Goal: Transaction & Acquisition: Purchase product/service

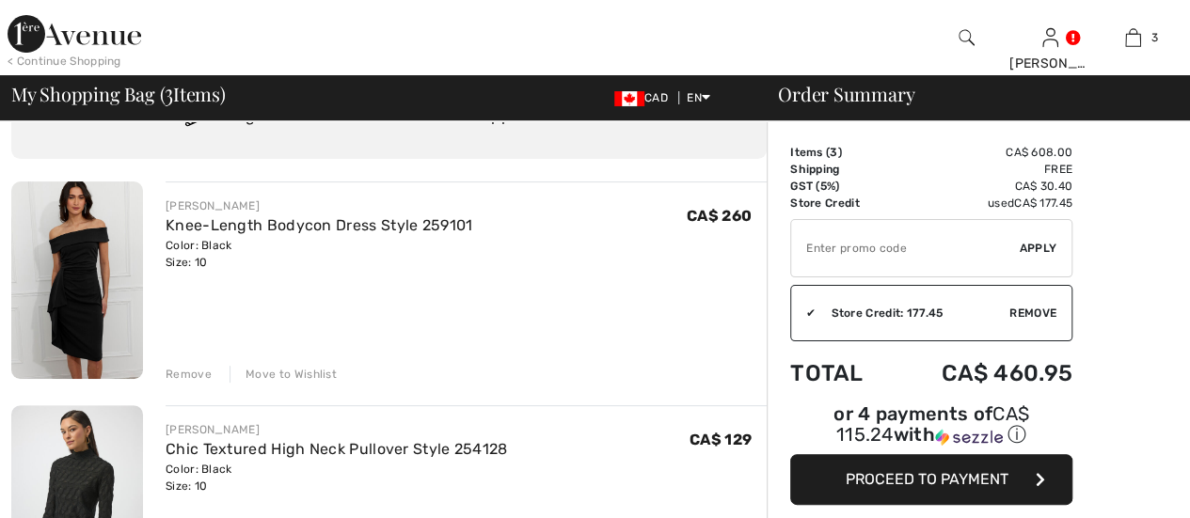
click at [196, 375] on div "Remove" at bounding box center [189, 374] width 46 height 17
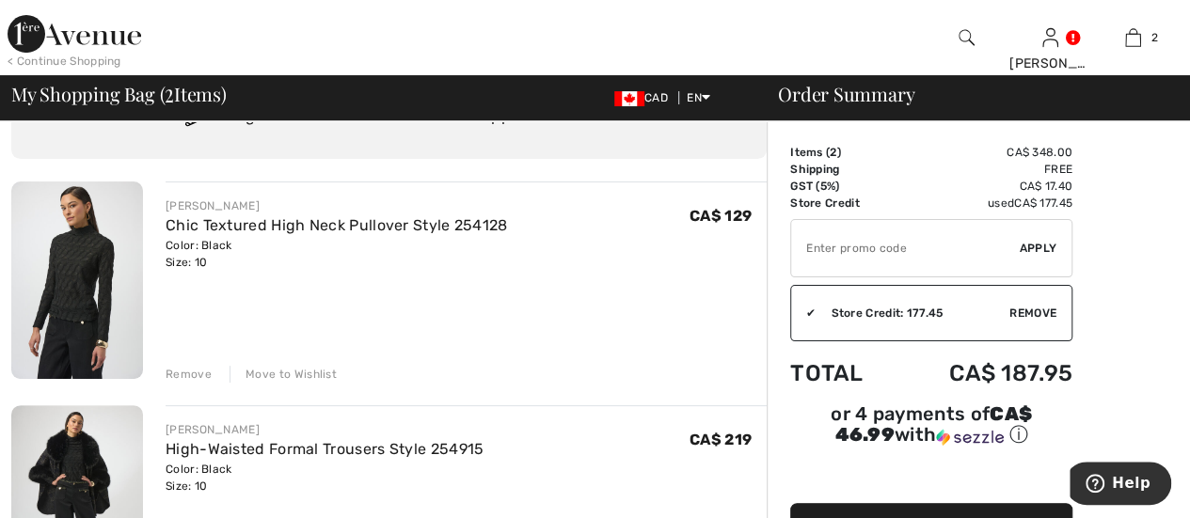
click at [90, 252] on img at bounding box center [77, 281] width 132 height 198
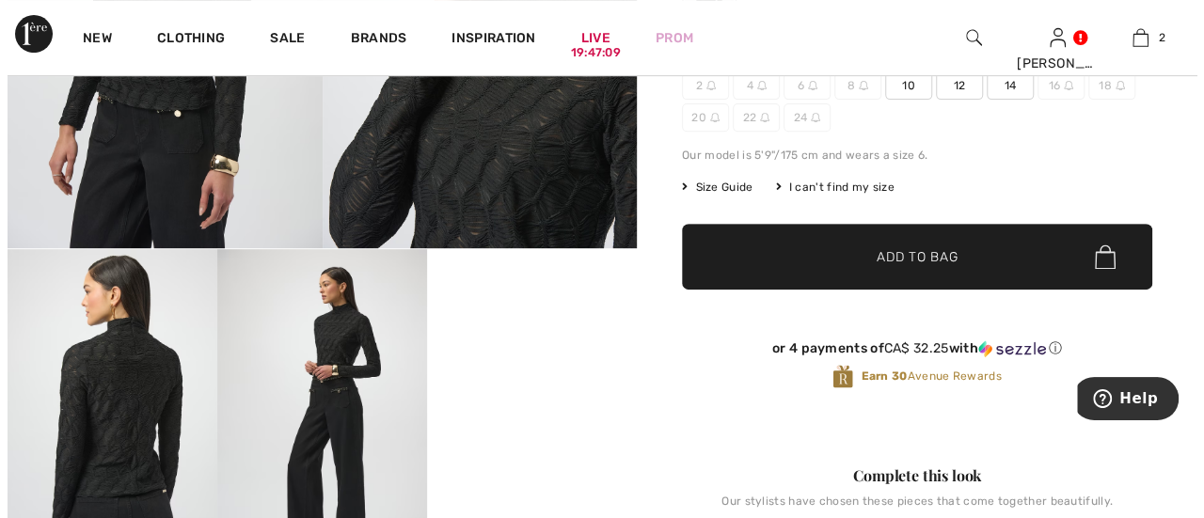
scroll to position [376, 0]
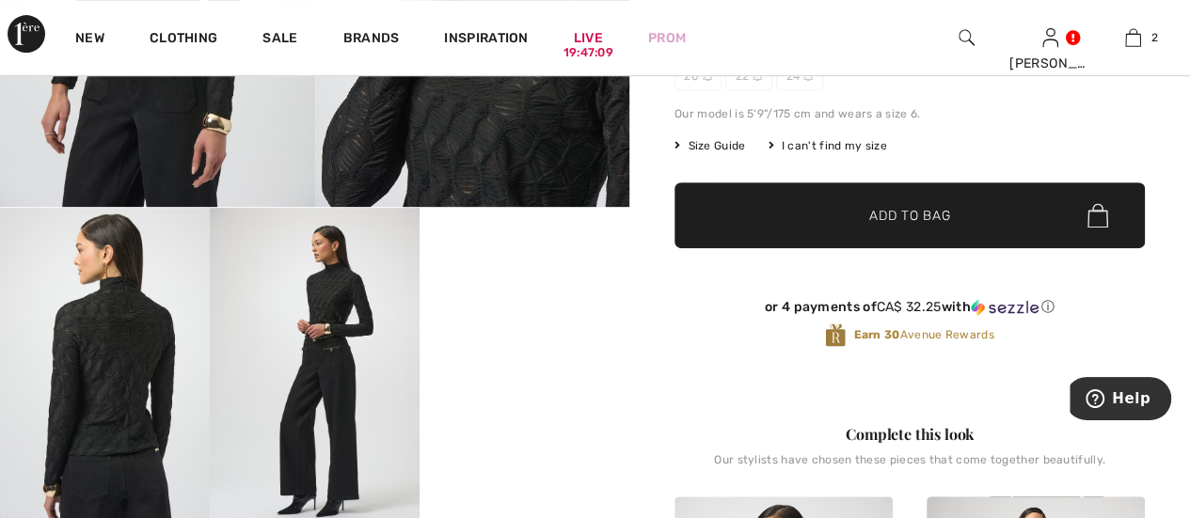
click at [134, 367] on img at bounding box center [105, 365] width 210 height 314
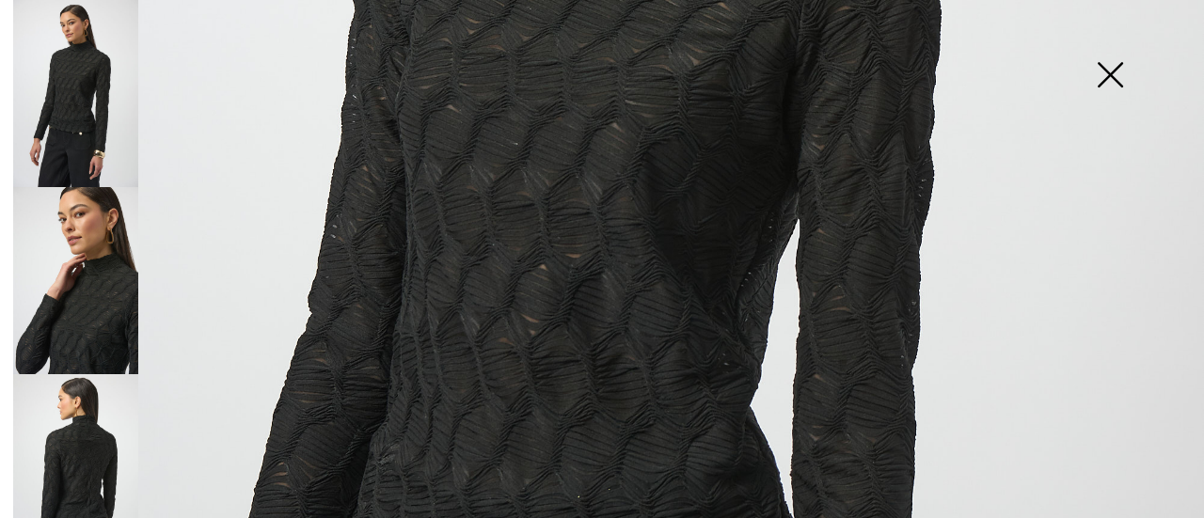
scroll to position [753, 0]
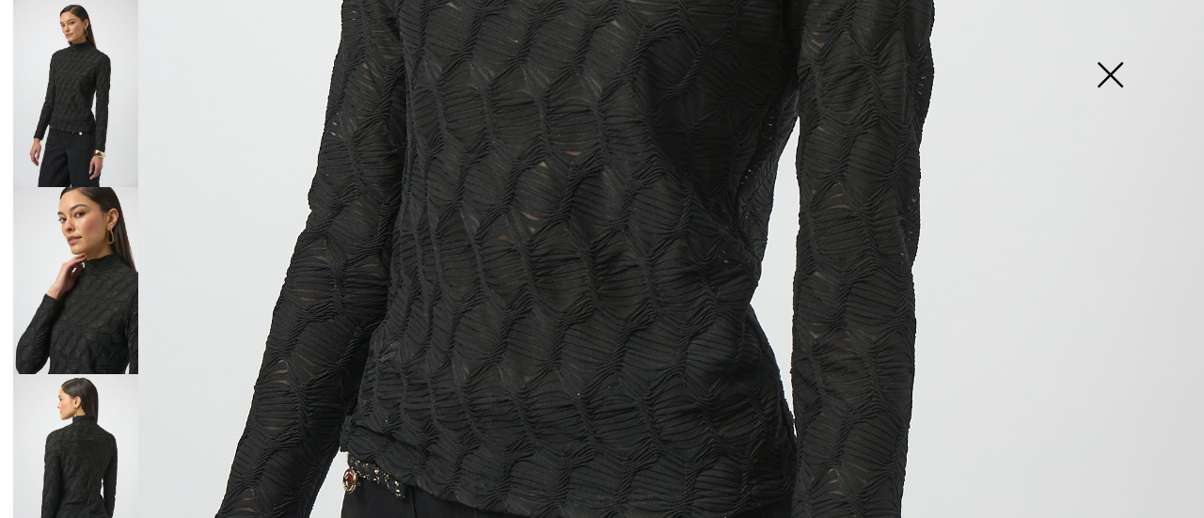
click at [71, 457] on img at bounding box center [75, 467] width 125 height 187
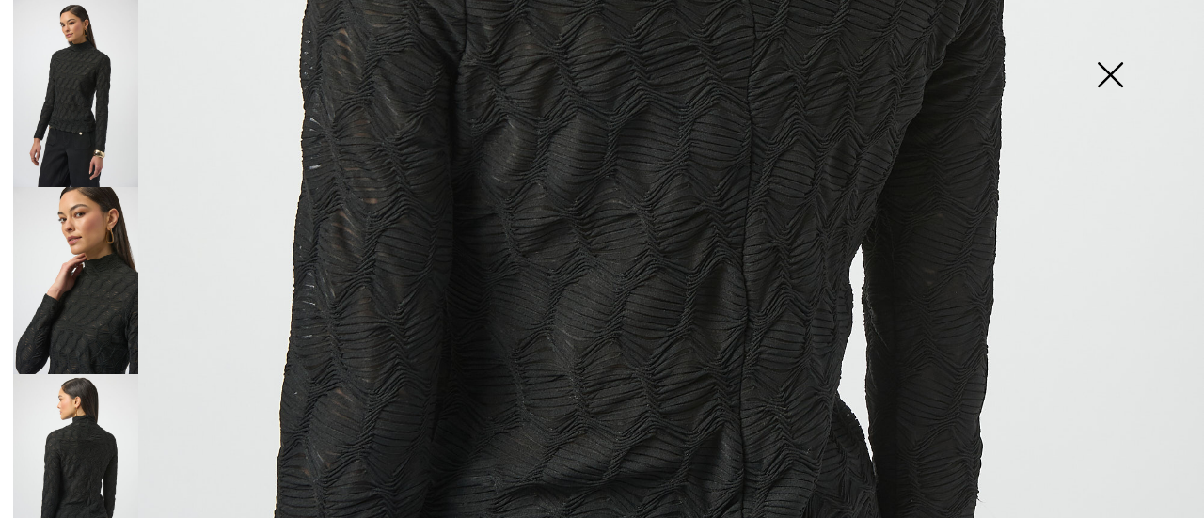
click at [94, 103] on img at bounding box center [75, 93] width 125 height 187
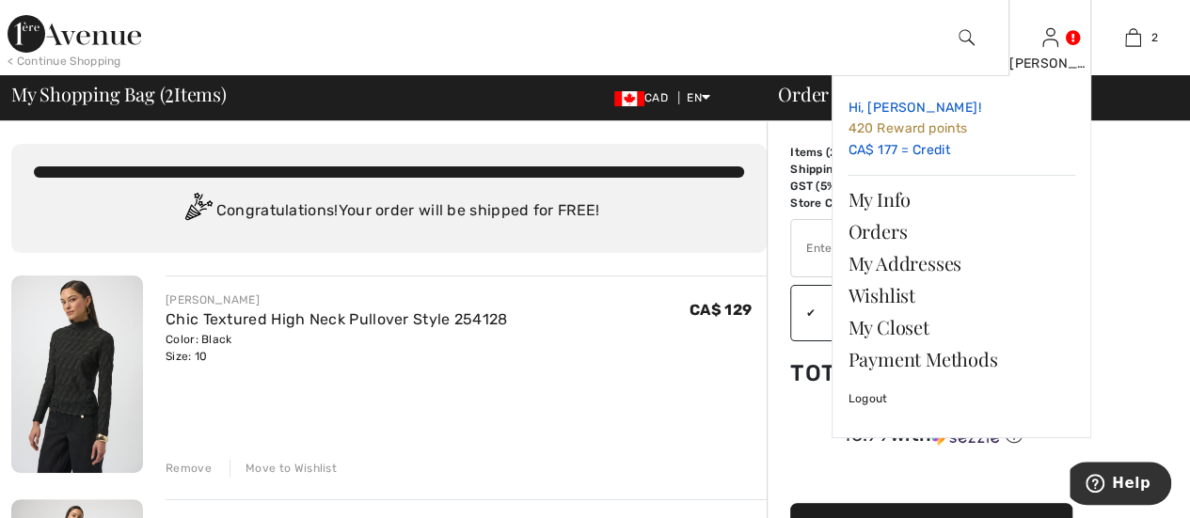
click at [946, 127] on span "420 Reward points" at bounding box center [907, 128] width 119 height 16
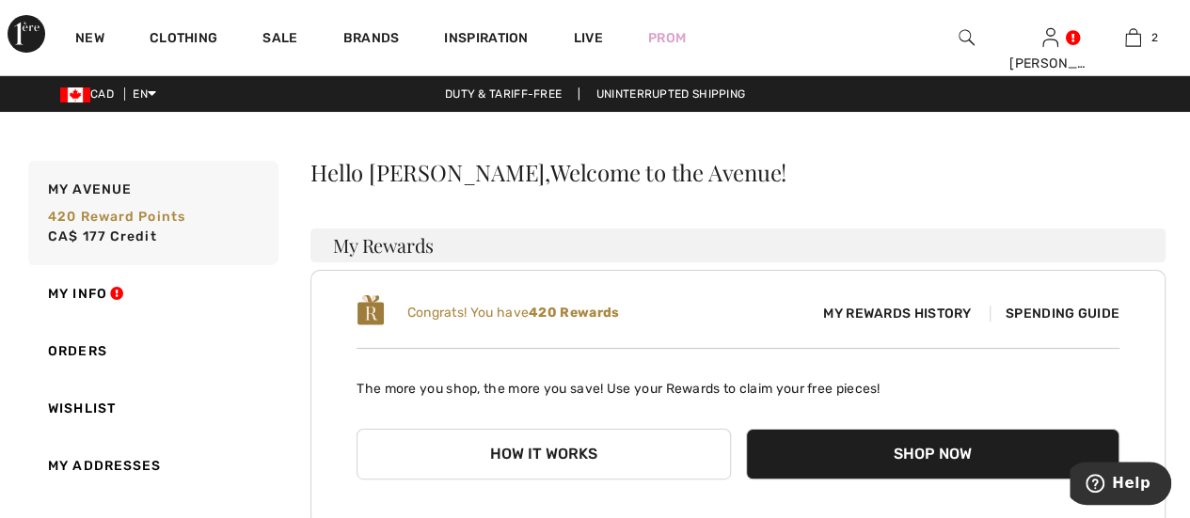
click at [1057, 308] on span "Spending Guide" at bounding box center [1055, 314] width 130 height 16
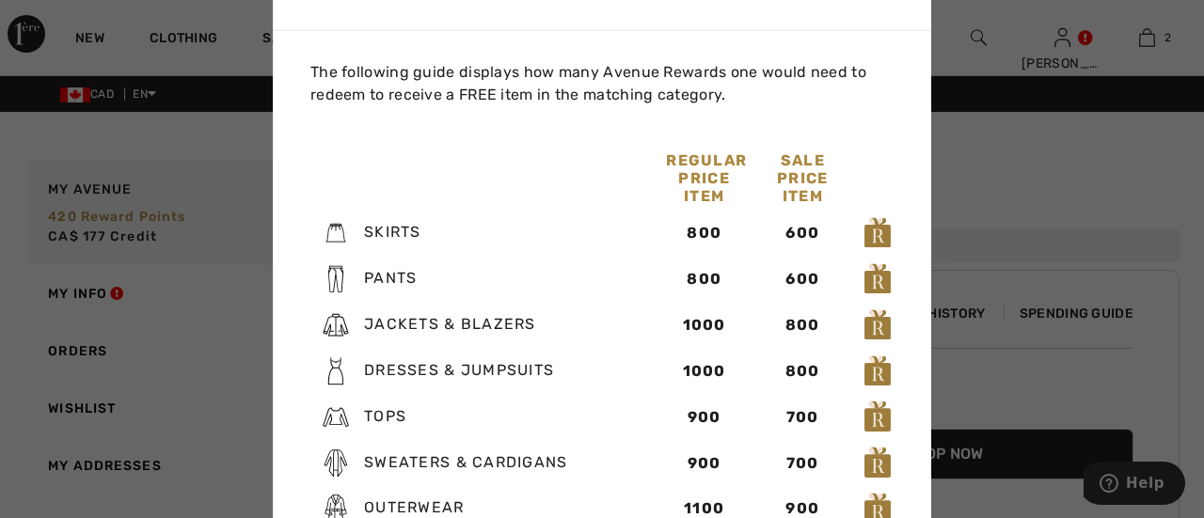
drag, startPoint x: 632, startPoint y: 69, endPoint x: 550, endPoint y: 71, distance: 81.9
click at [633, 69] on p "The following guide displays how many Avenue Rewards one would need to redeem t…" at bounding box center [605, 82] width 591 height 45
click at [137, 189] on div at bounding box center [602, 259] width 1204 height 518
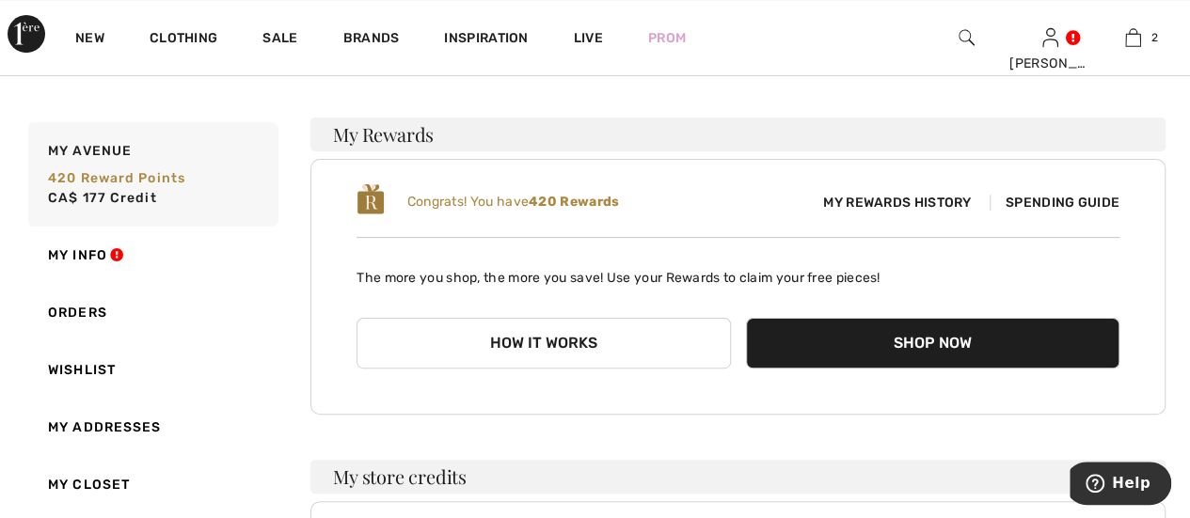
scroll to position [94, 0]
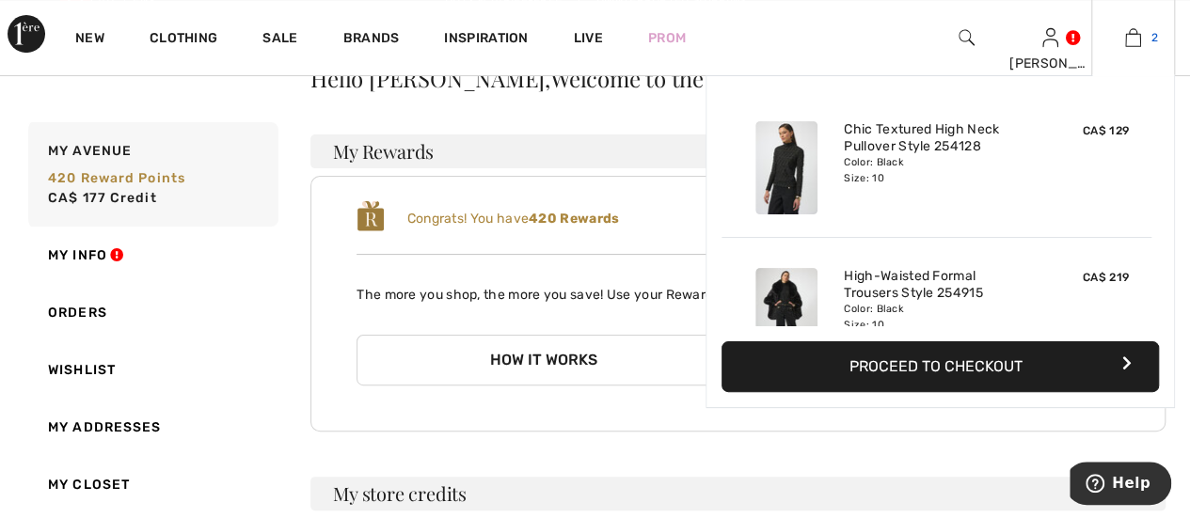
click at [1140, 42] on img at bounding box center [1133, 37] width 16 height 23
click at [979, 372] on button "Proceed to Checkout" at bounding box center [940, 367] width 437 height 51
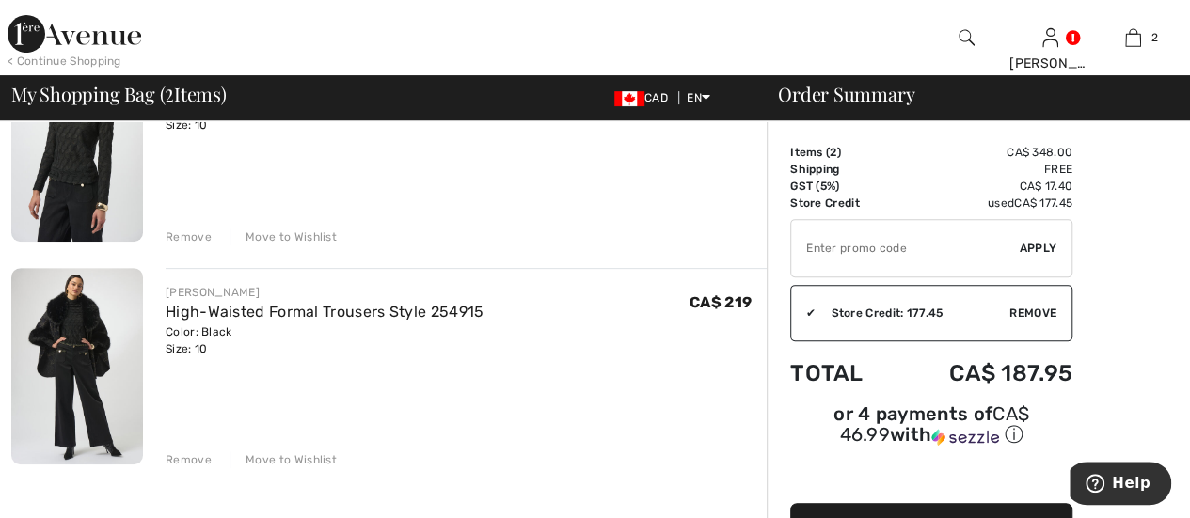
scroll to position [282, 0]
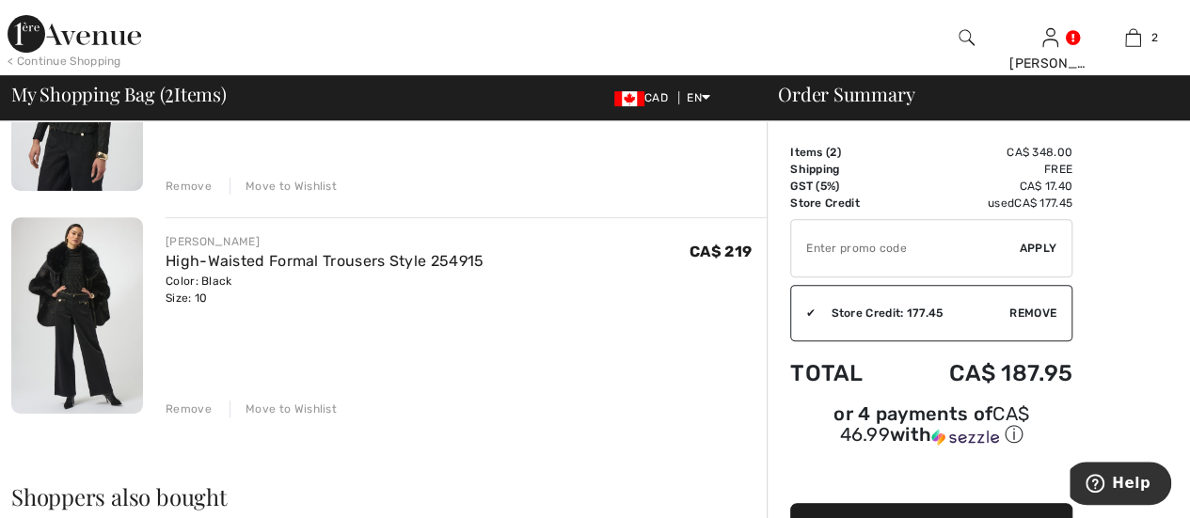
click at [87, 349] on img at bounding box center [77, 316] width 132 height 198
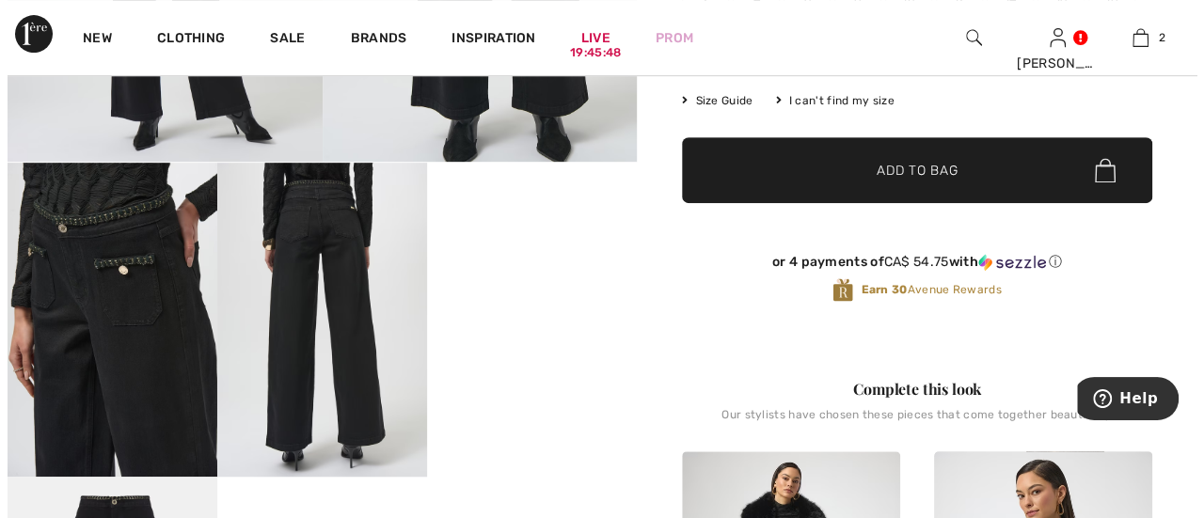
scroll to position [376, 0]
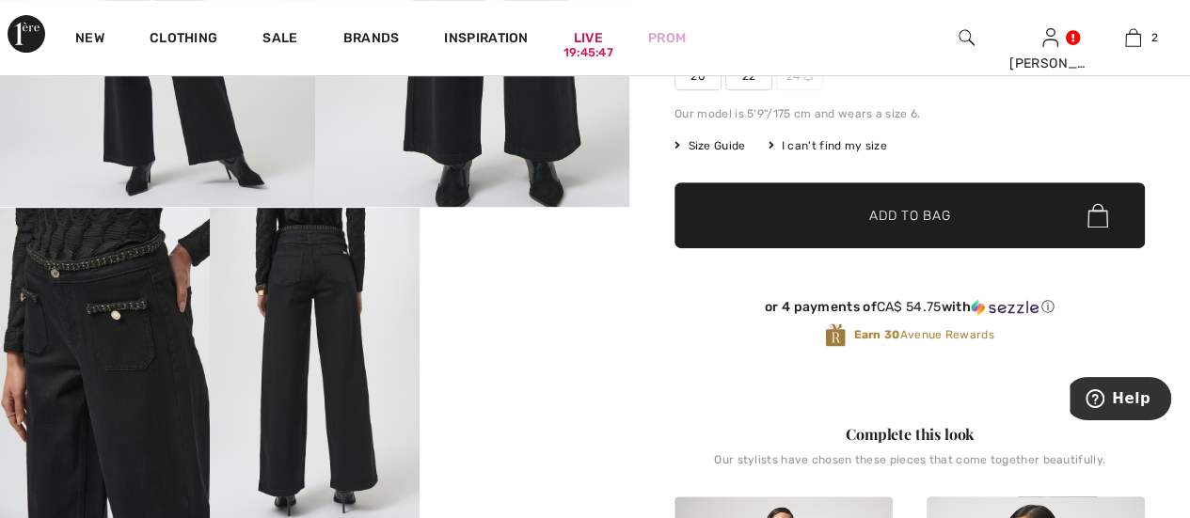
click at [355, 355] on img at bounding box center [315, 365] width 210 height 314
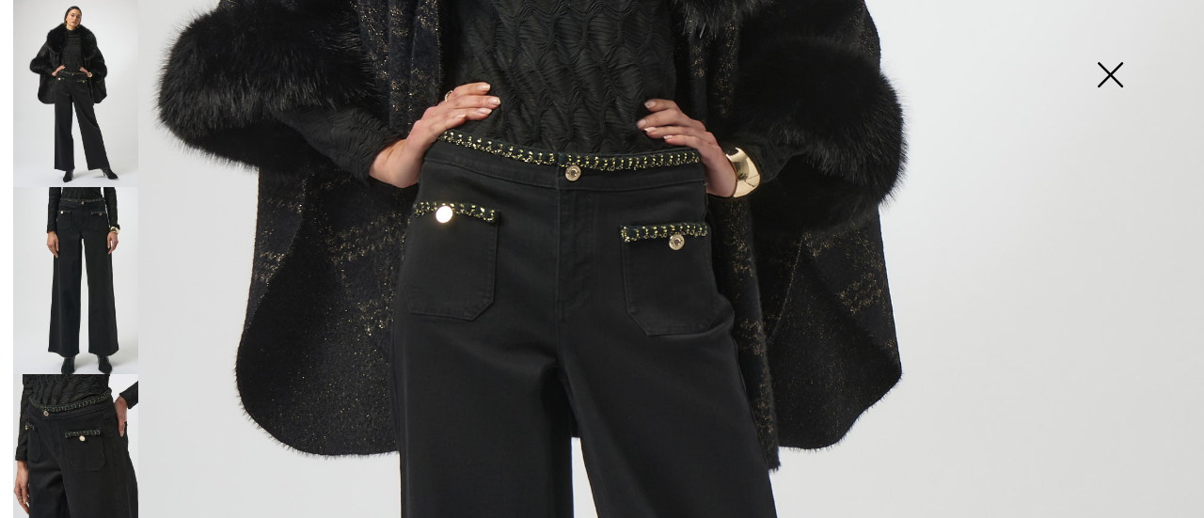
scroll to position [565, 0]
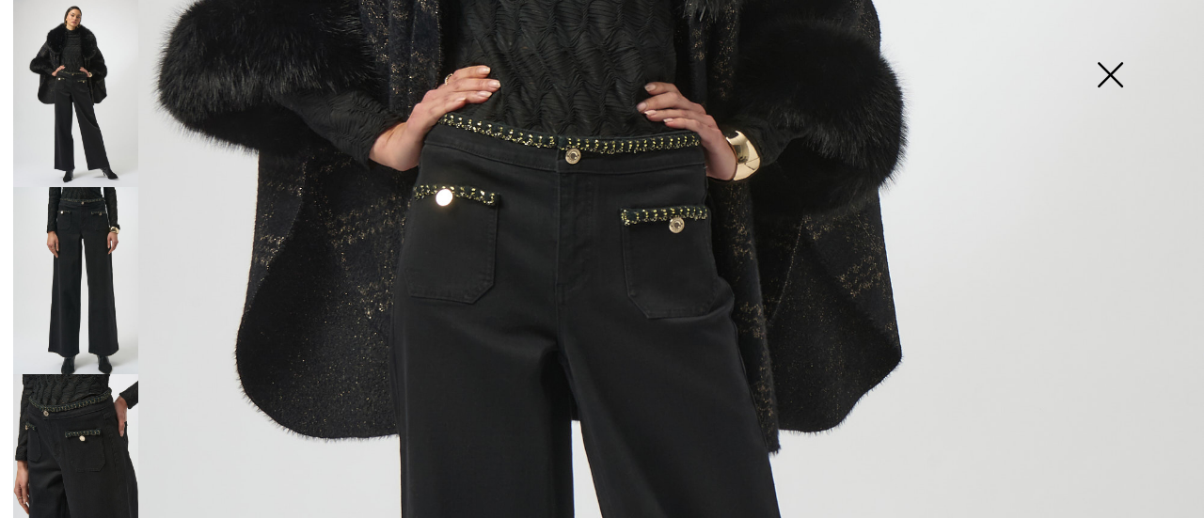
click at [92, 287] on img at bounding box center [75, 280] width 125 height 187
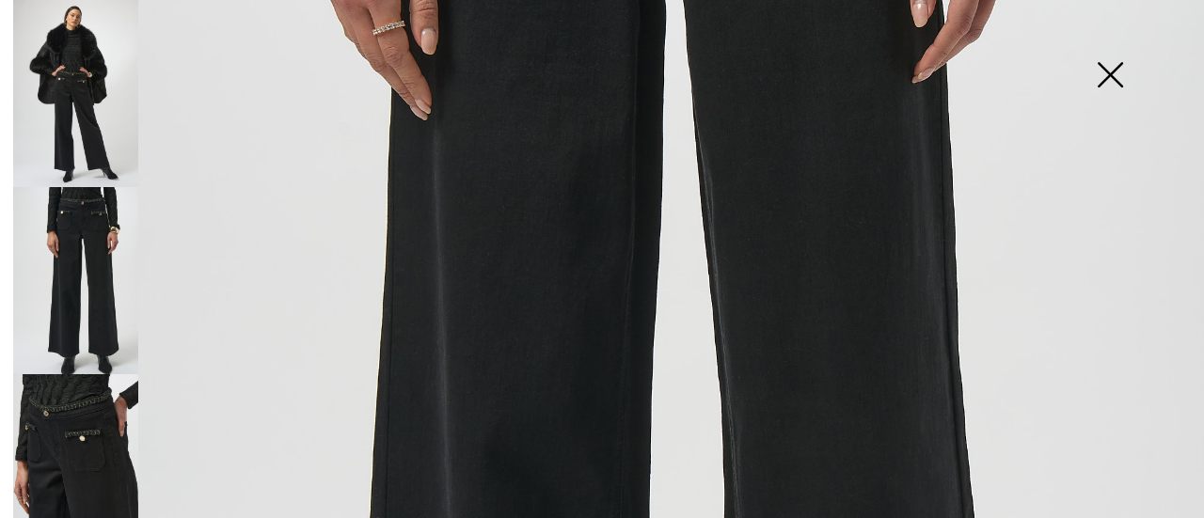
click at [73, 397] on img at bounding box center [75, 467] width 125 height 187
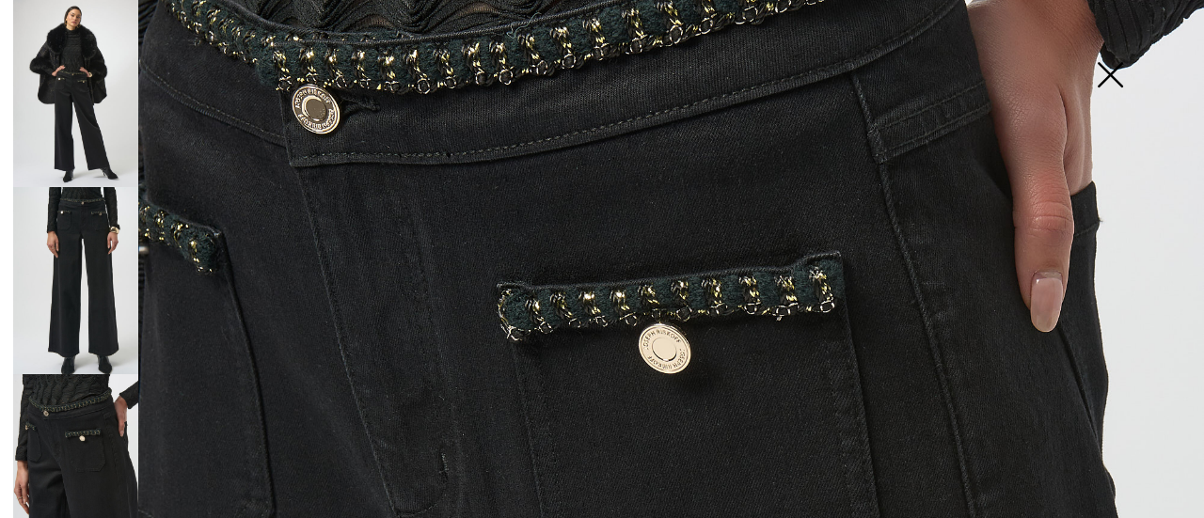
scroll to position [282, 0]
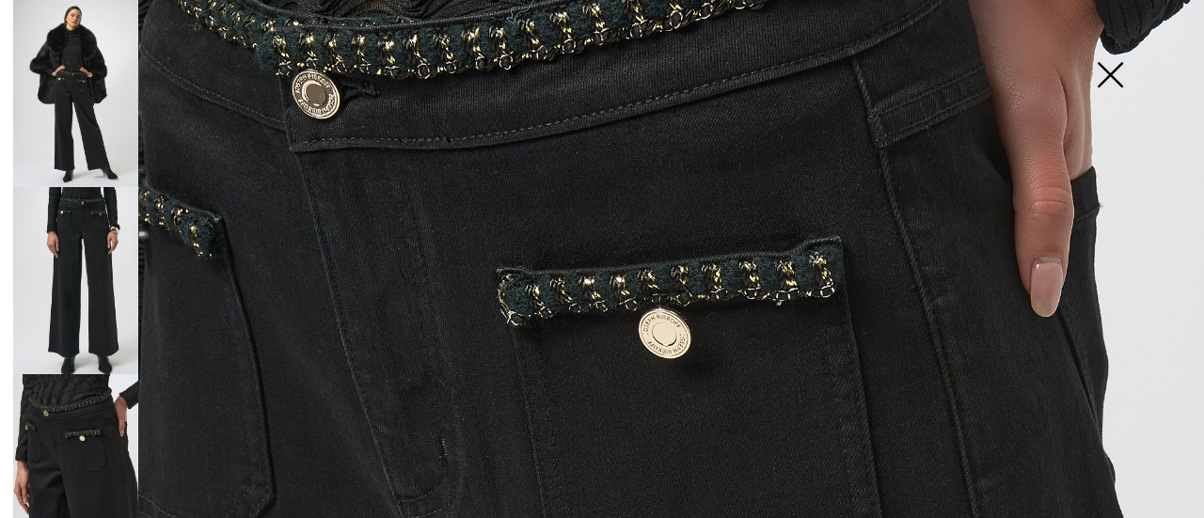
click at [97, 440] on img at bounding box center [75, 467] width 125 height 187
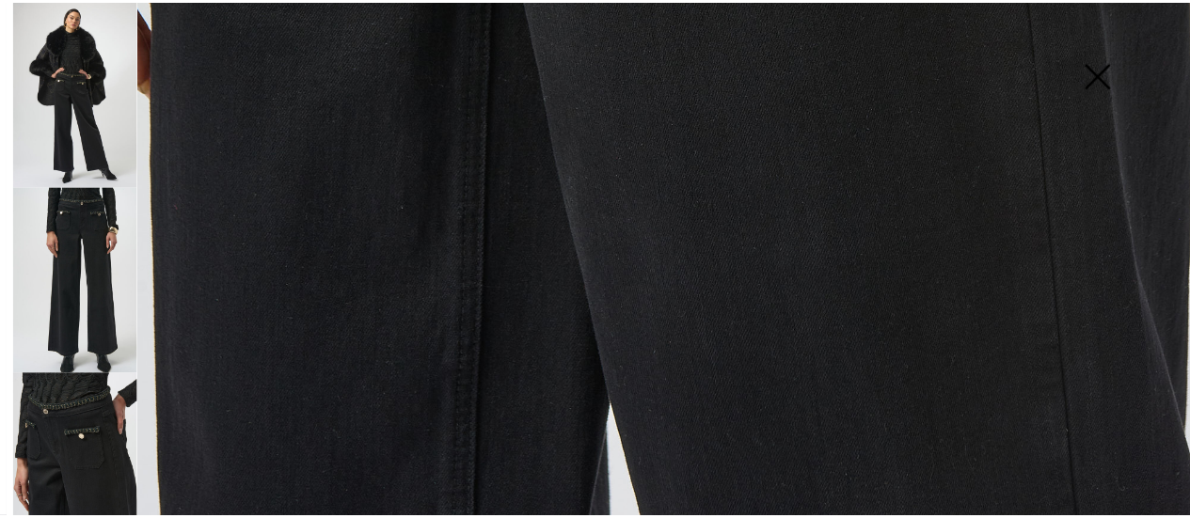
scroll to position [1264, 0]
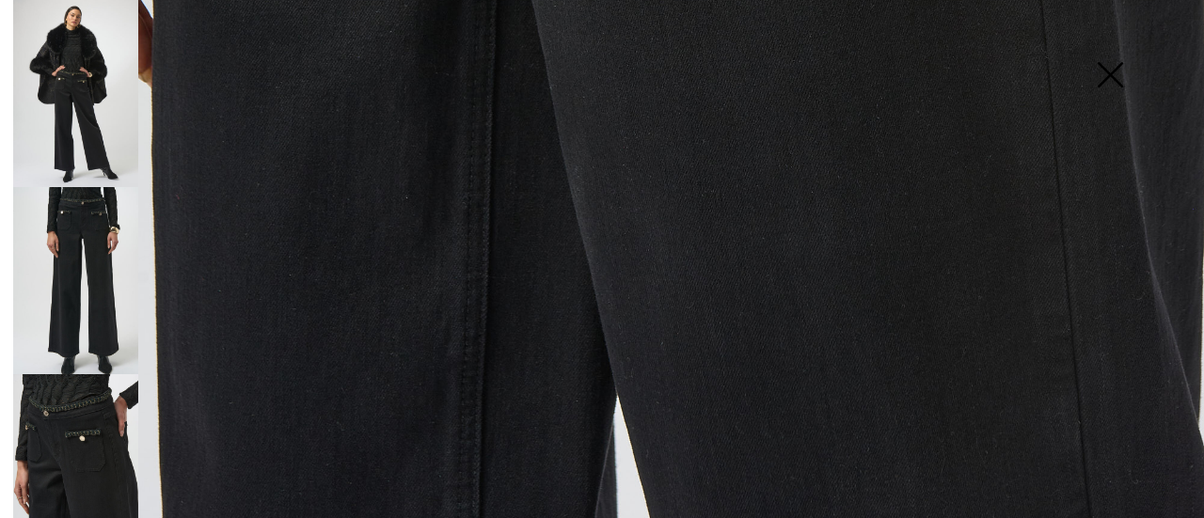
click at [100, 87] on img at bounding box center [75, 93] width 125 height 187
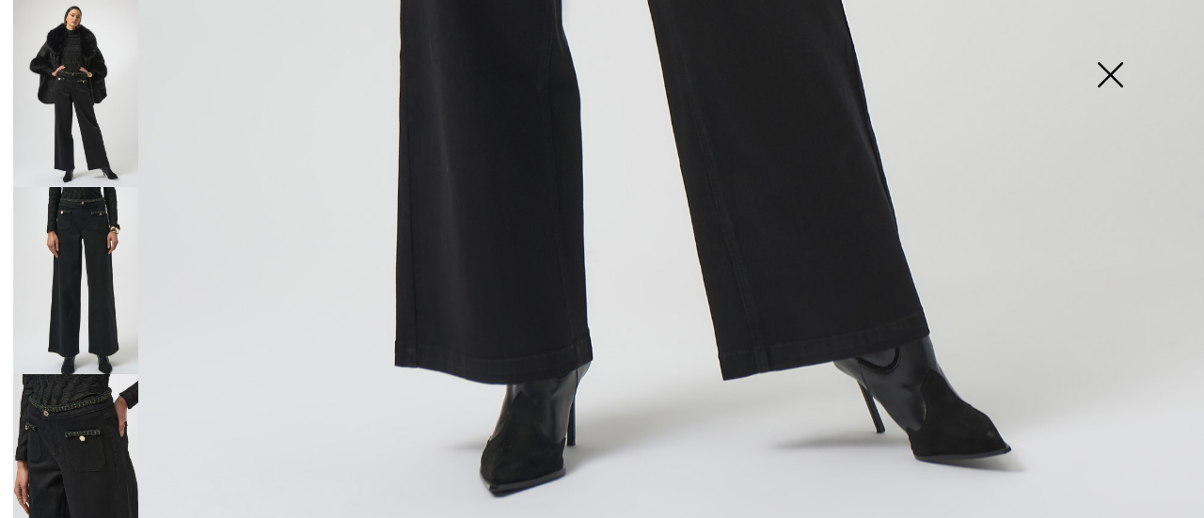
click at [1124, 71] on img at bounding box center [1110, 76] width 94 height 97
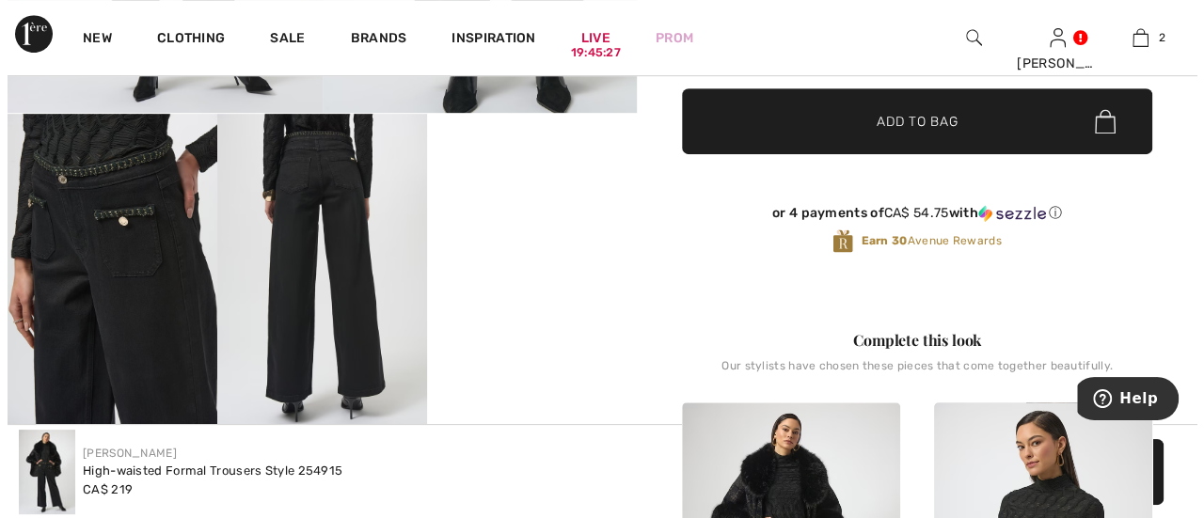
scroll to position [470, 0]
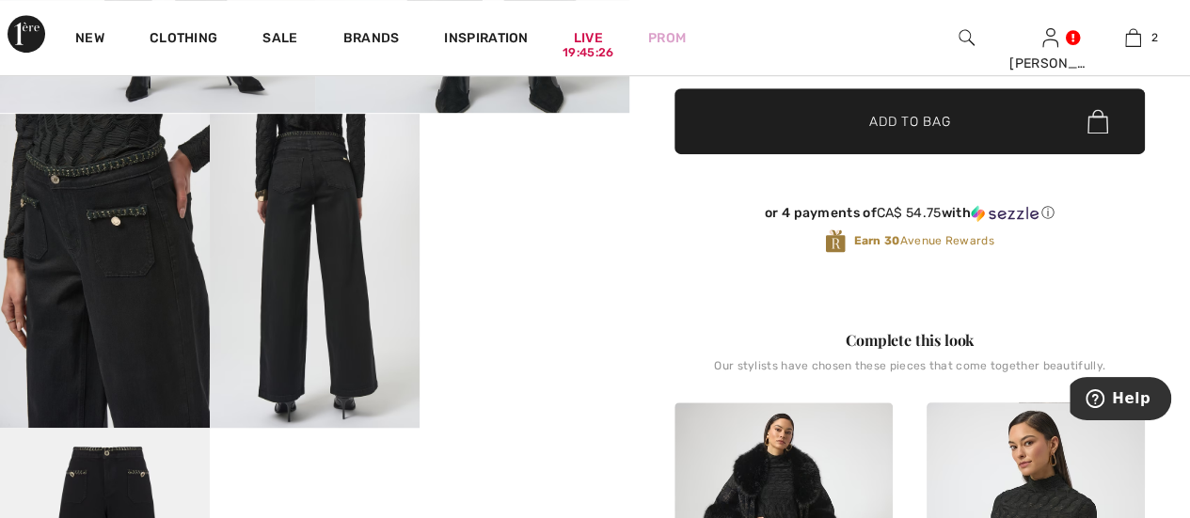
click at [316, 217] on img at bounding box center [315, 271] width 210 height 314
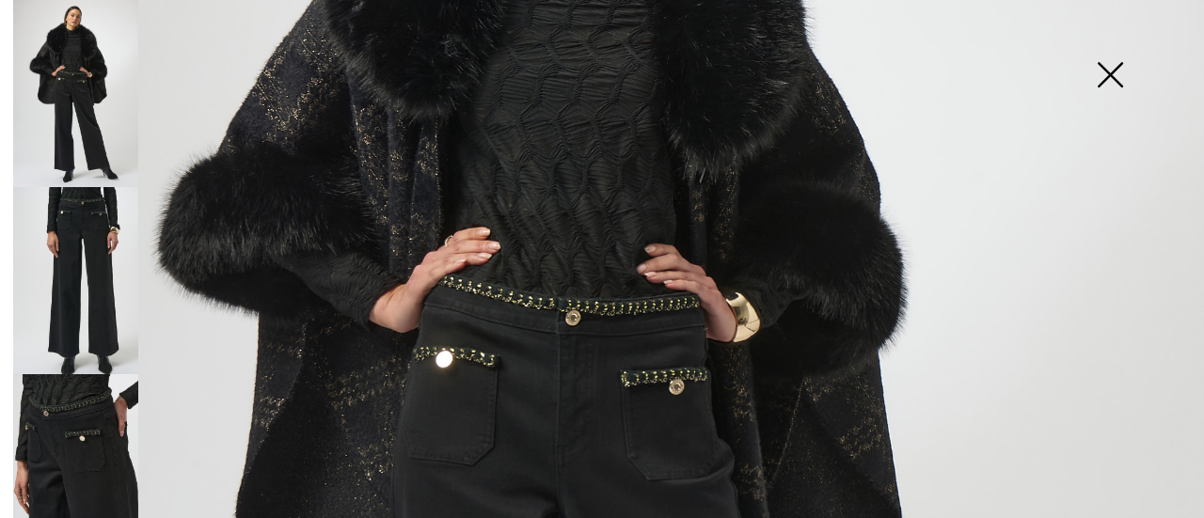
scroll to position [395, 0]
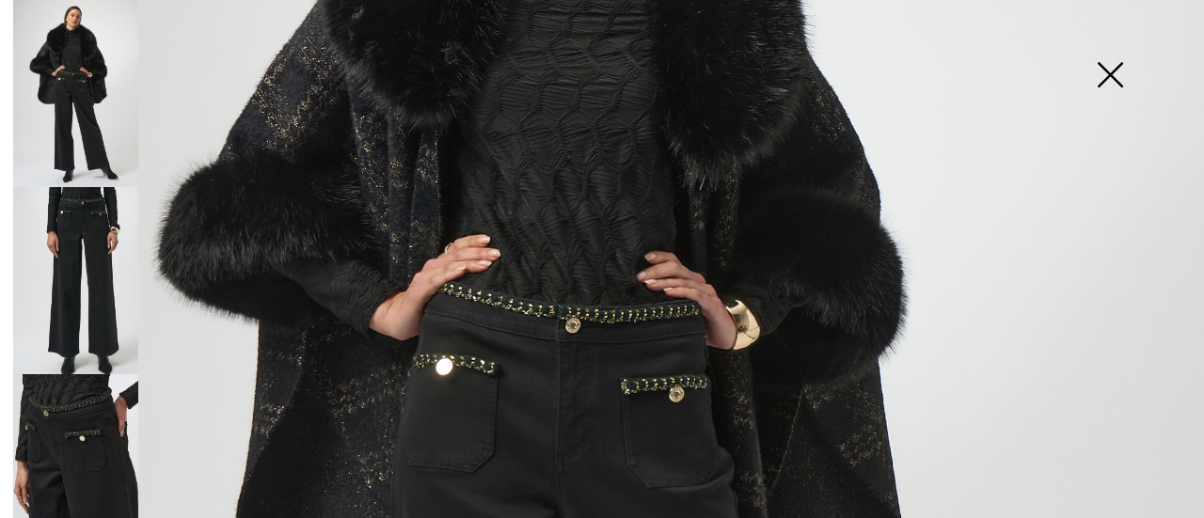
click at [44, 413] on img at bounding box center [75, 467] width 125 height 187
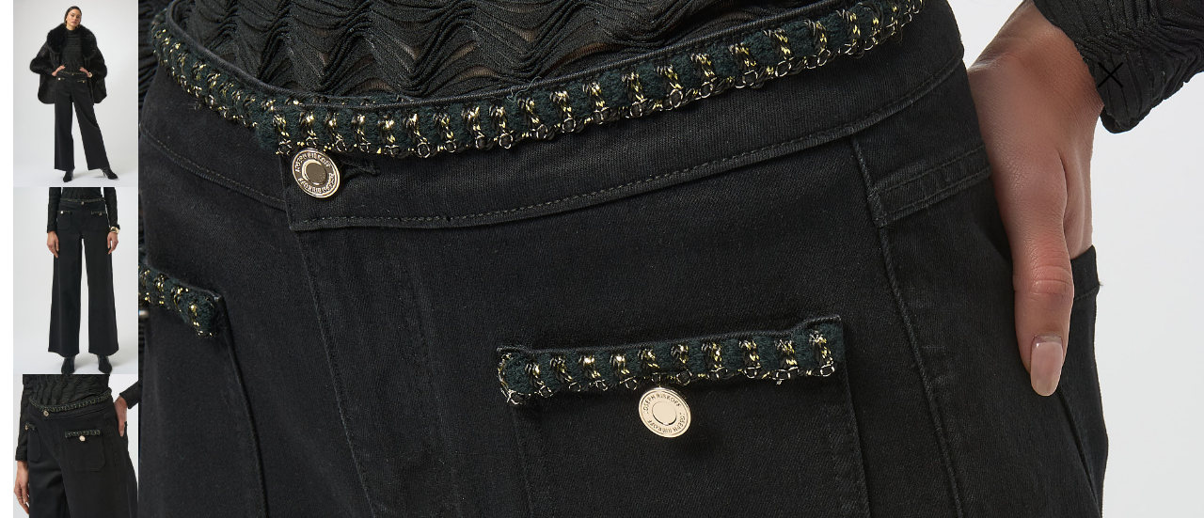
scroll to position [113, 0]
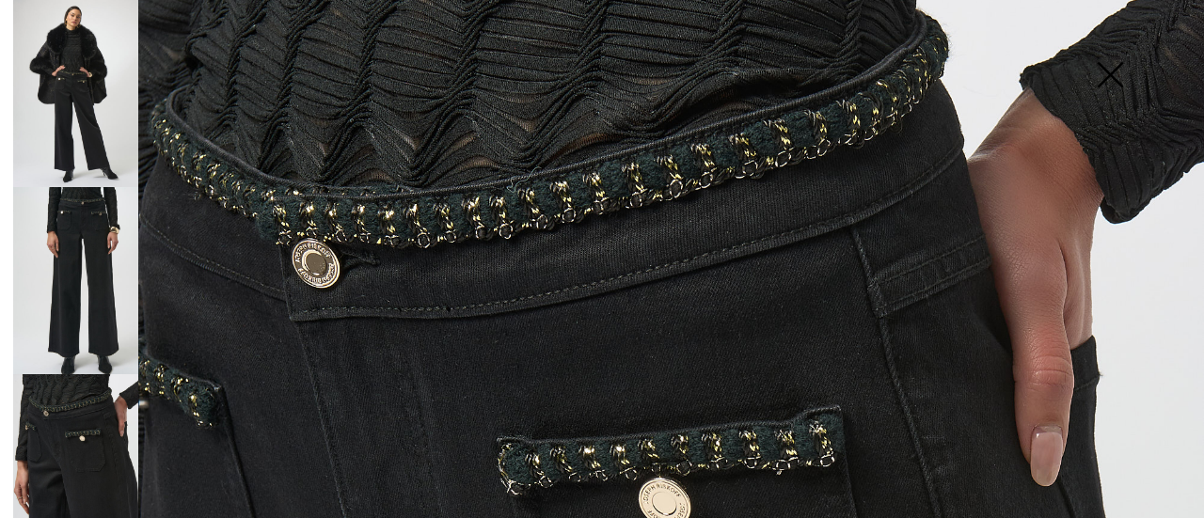
click at [72, 87] on img at bounding box center [75, 93] width 125 height 187
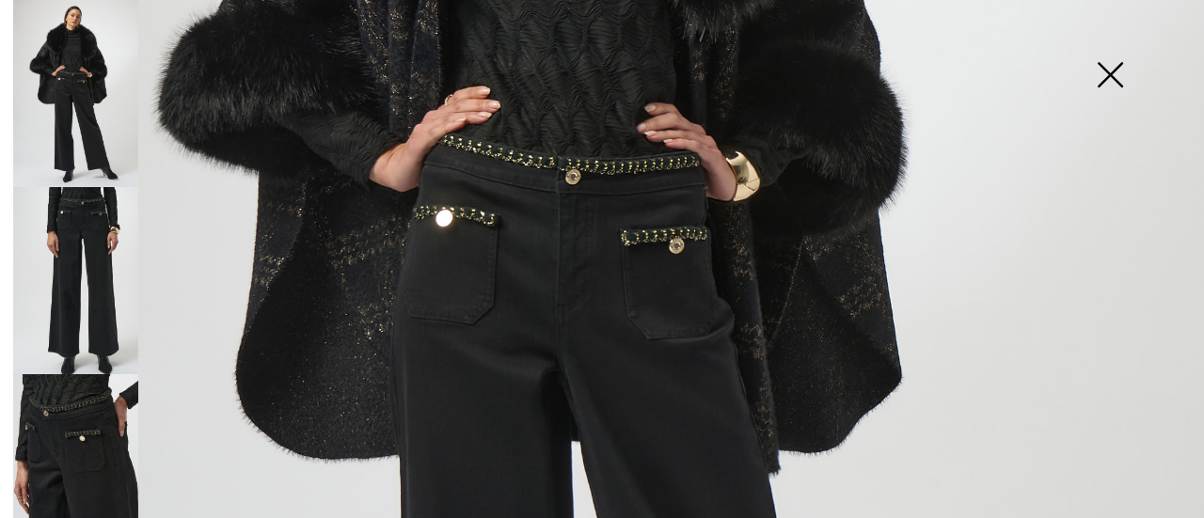
scroll to position [583, 0]
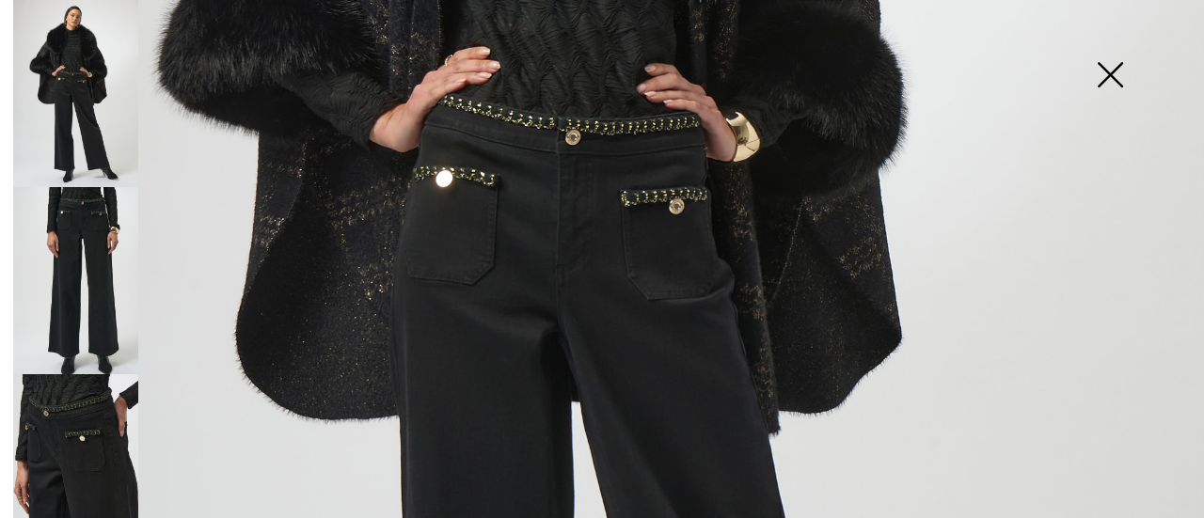
click at [96, 291] on img at bounding box center [75, 280] width 125 height 187
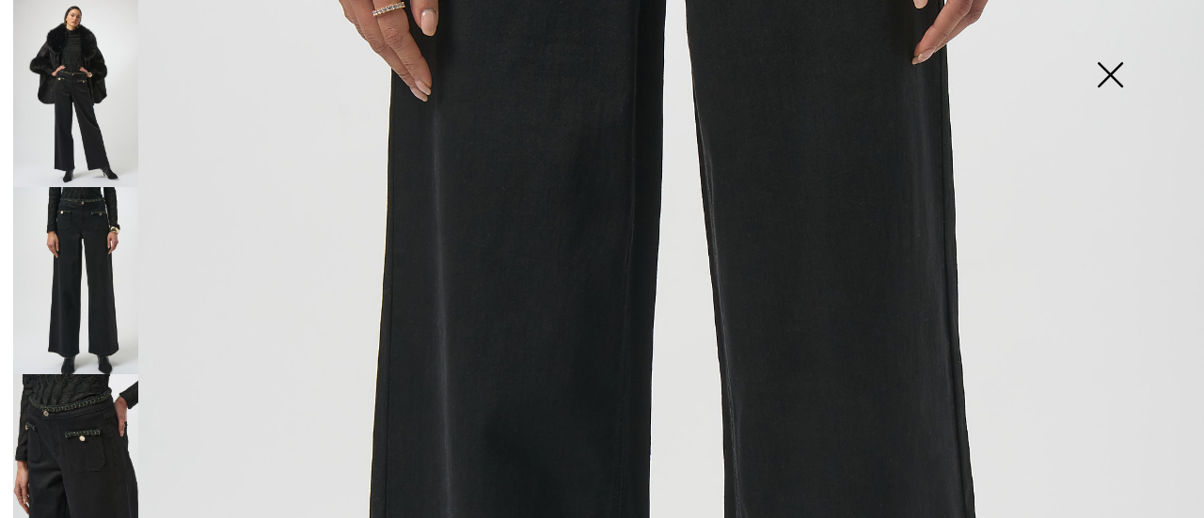
click at [87, 415] on img at bounding box center [75, 467] width 125 height 187
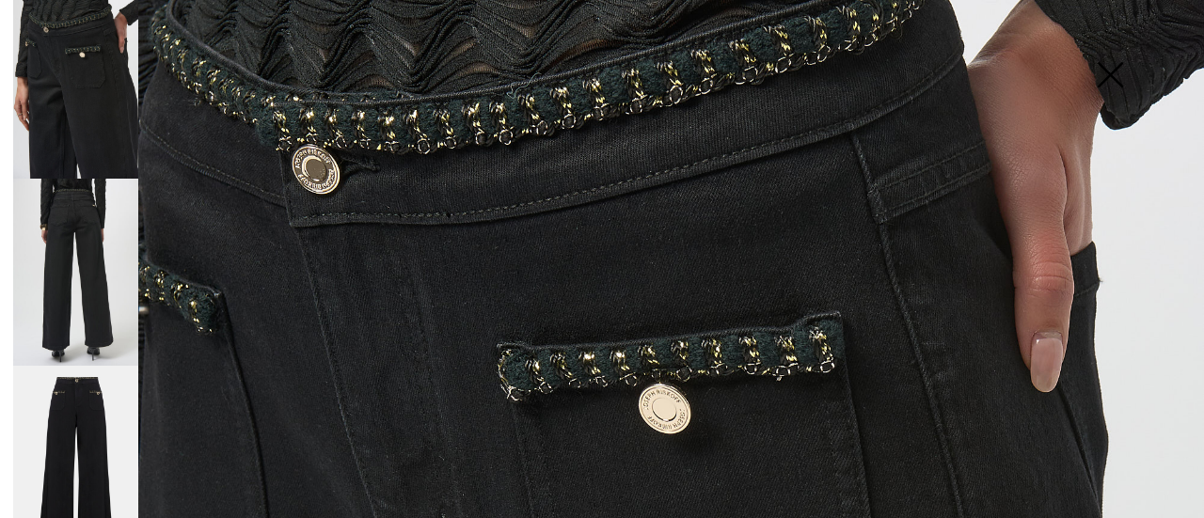
scroll to position [386, 0]
click at [99, 268] on img at bounding box center [75, 270] width 125 height 187
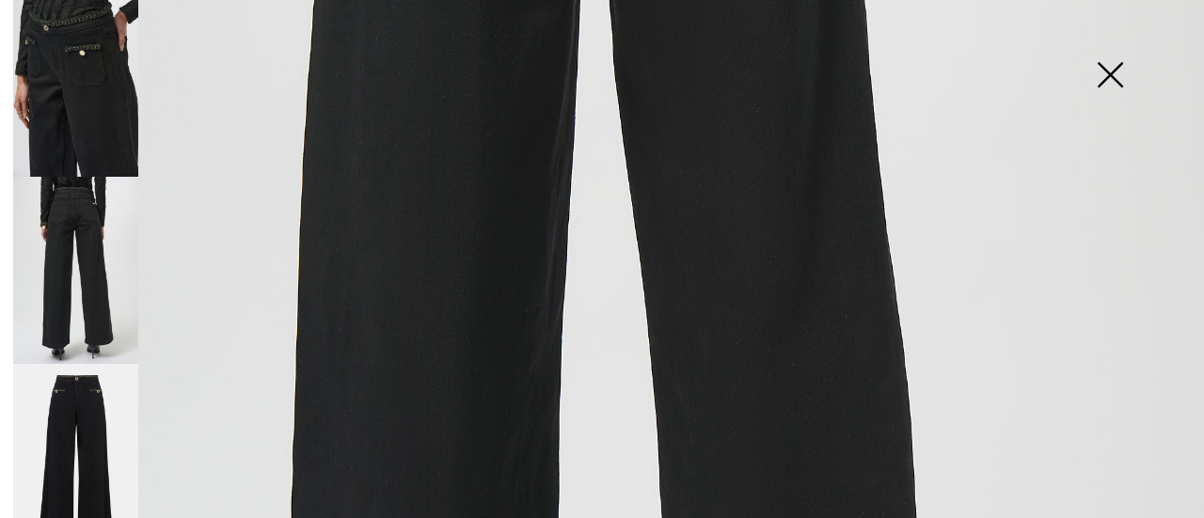
scroll to position [1035, 0]
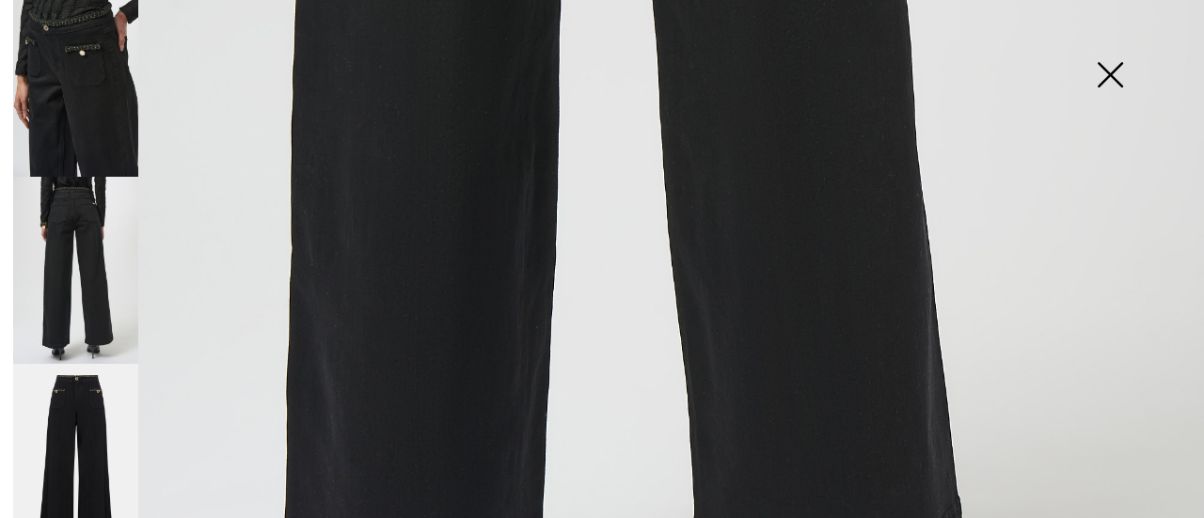
click at [77, 402] on img at bounding box center [75, 458] width 125 height 188
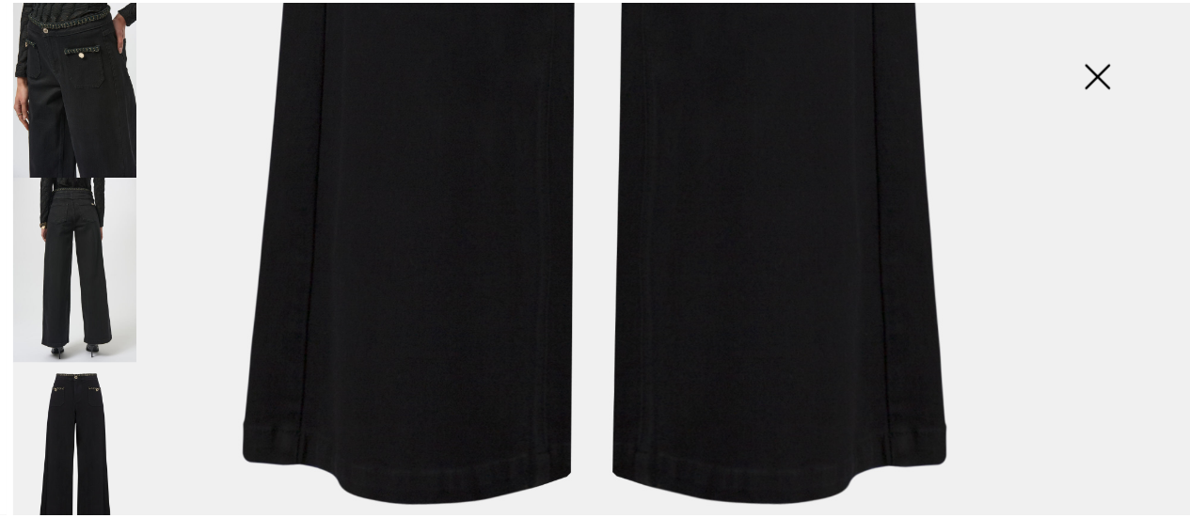
scroll to position [1172, 0]
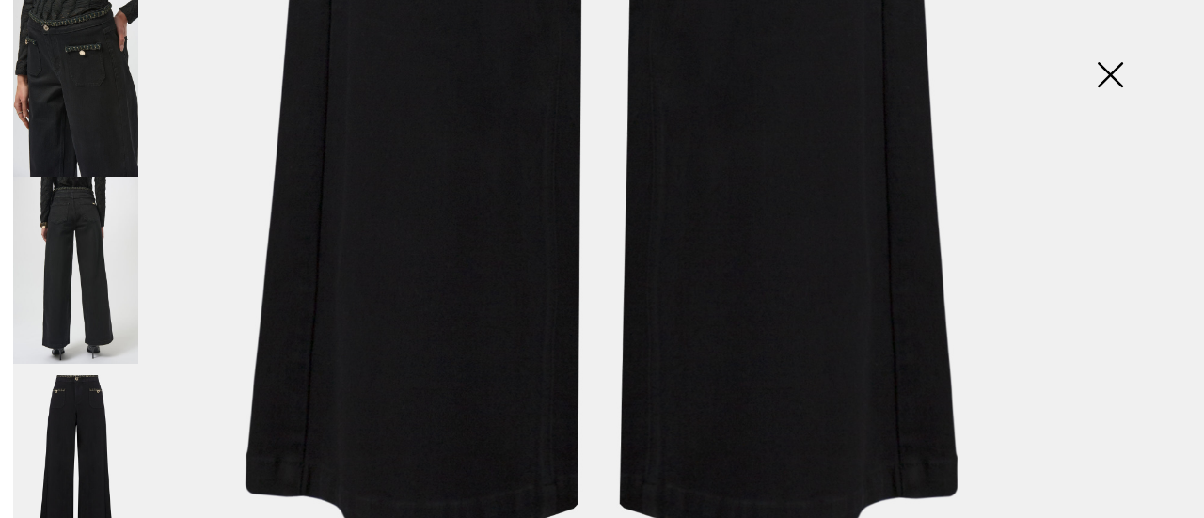
click at [1112, 74] on img at bounding box center [1110, 76] width 94 height 97
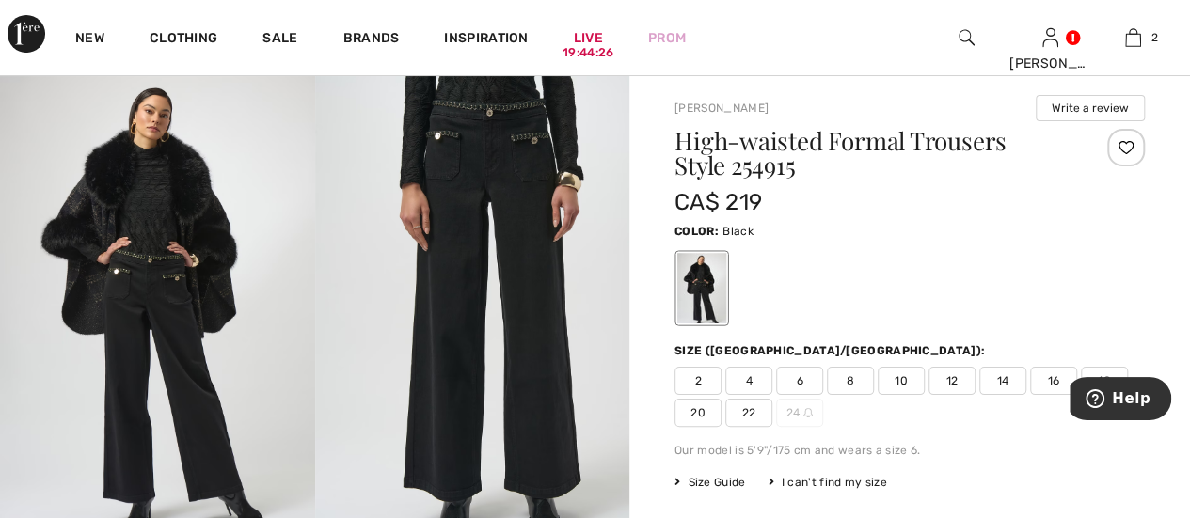
scroll to position [0, 0]
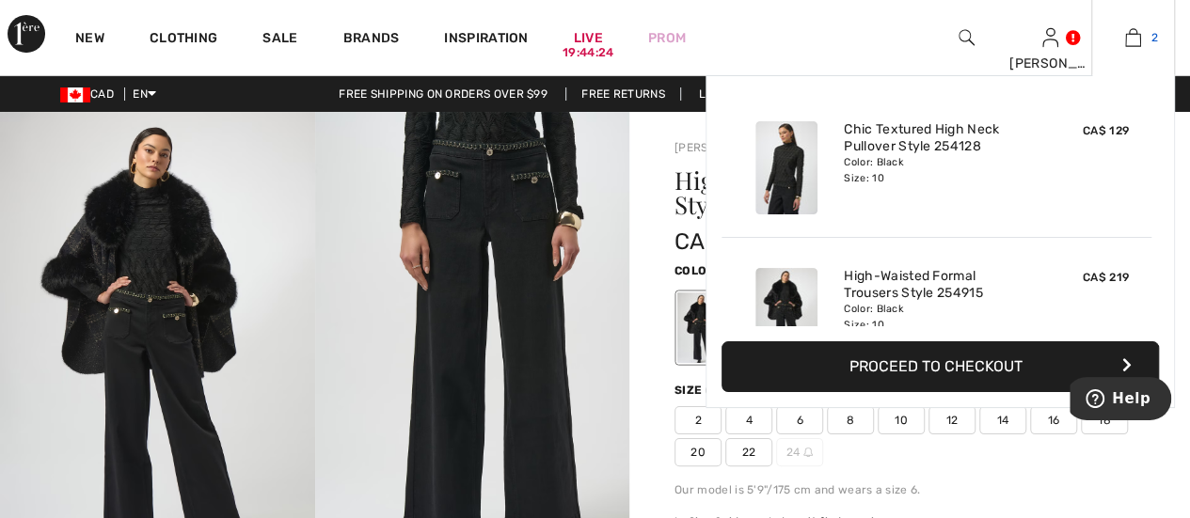
click at [1142, 40] on link "2" at bounding box center [1133, 37] width 82 height 23
click at [967, 370] on button "Proceed to Checkout" at bounding box center [940, 367] width 437 height 51
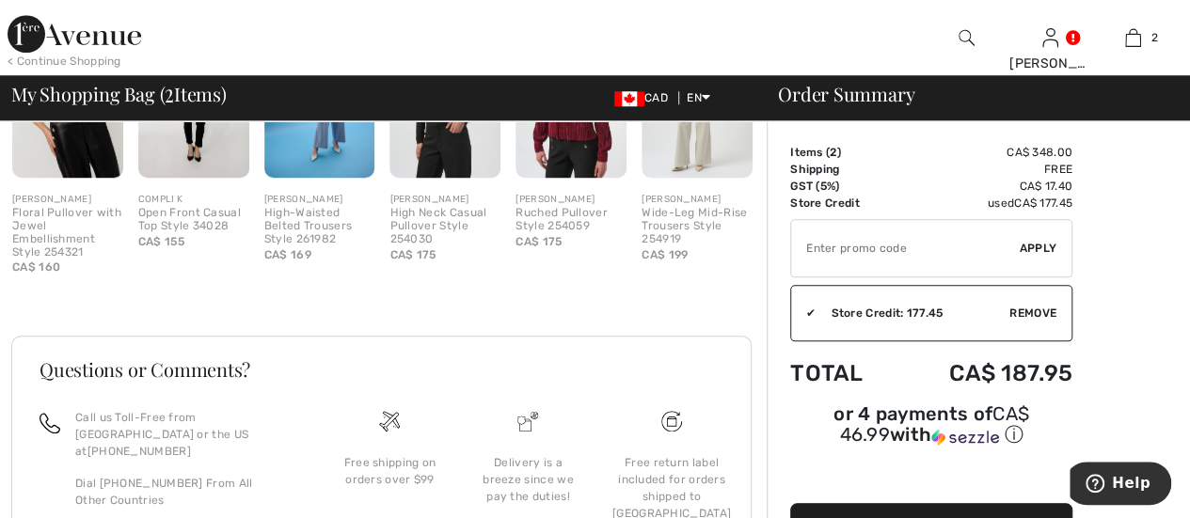
scroll to position [843, 0]
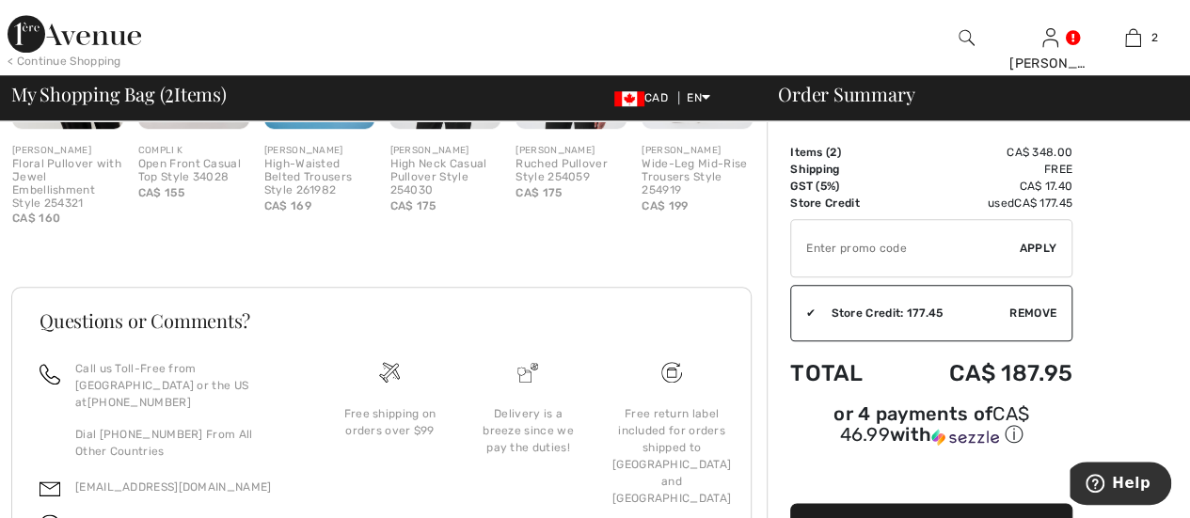
click at [965, 517] on span "Proceed to Payment" at bounding box center [927, 528] width 163 height 18
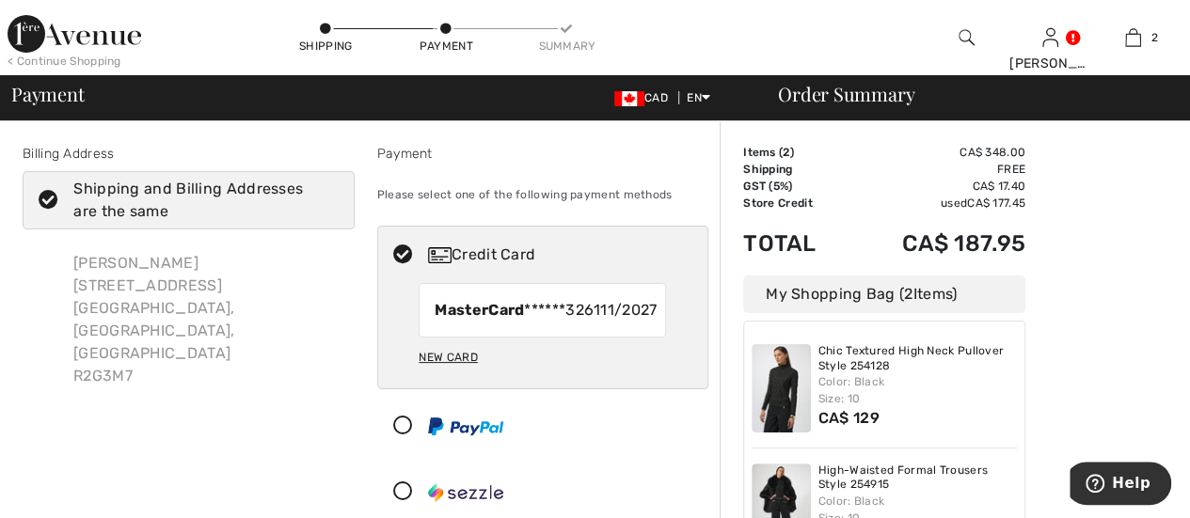
click at [45, 199] on icon at bounding box center [49, 201] width 50 height 20
click at [326, 199] on input "Shipping and Billing Addresses are the same" at bounding box center [332, 200] width 12 height 56
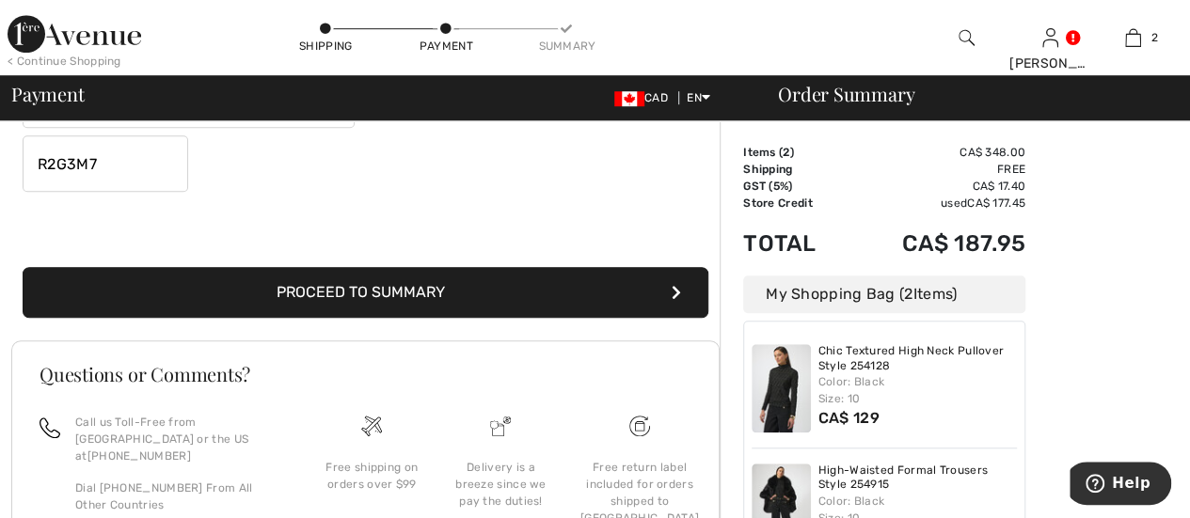
scroll to position [659, 0]
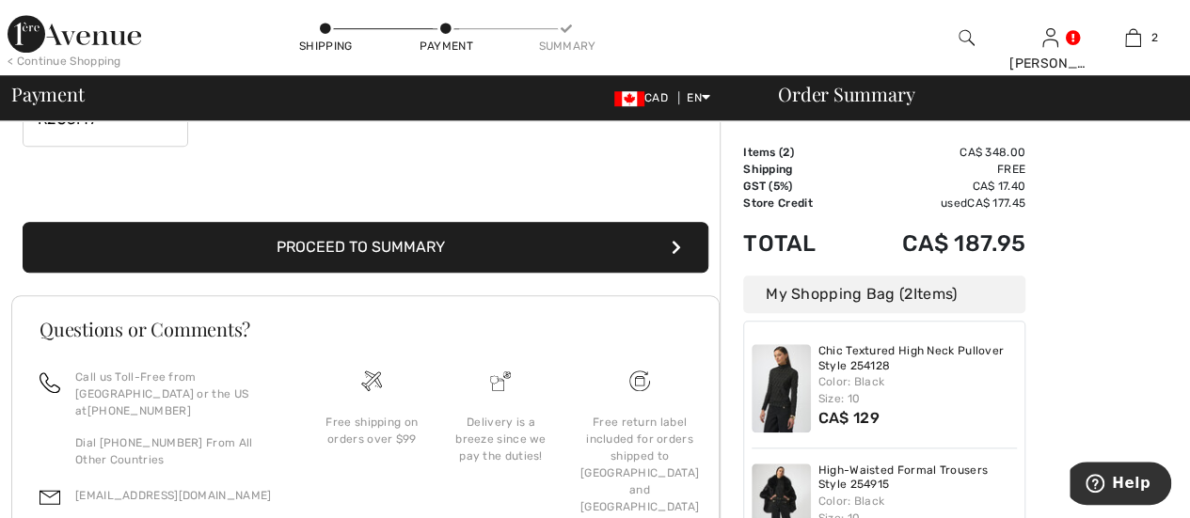
checkbox input "false"
click at [329, 259] on button "Proceed to Summary" at bounding box center [366, 247] width 686 height 51
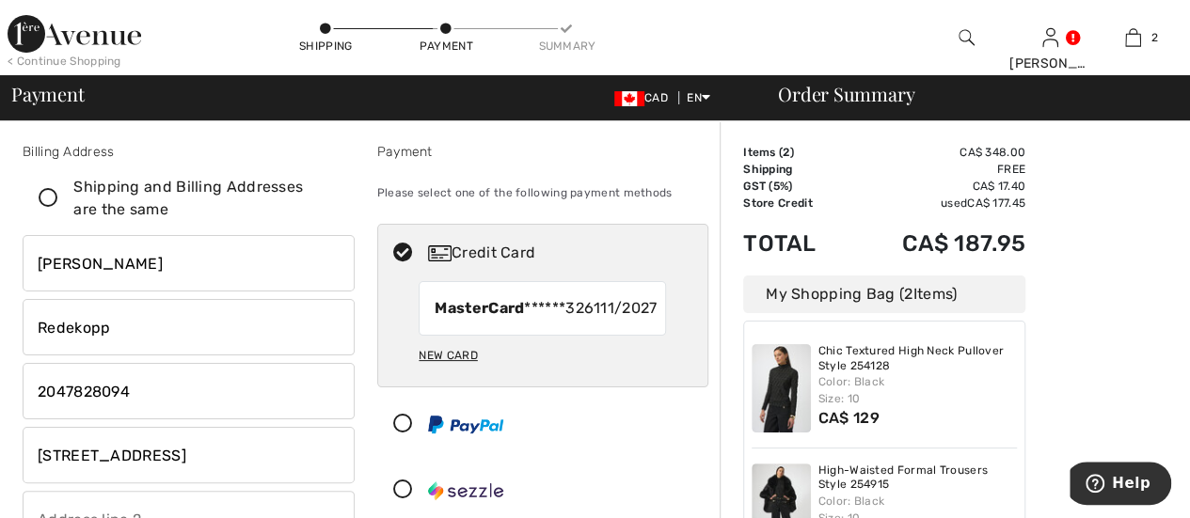
scroll to position [0, 0]
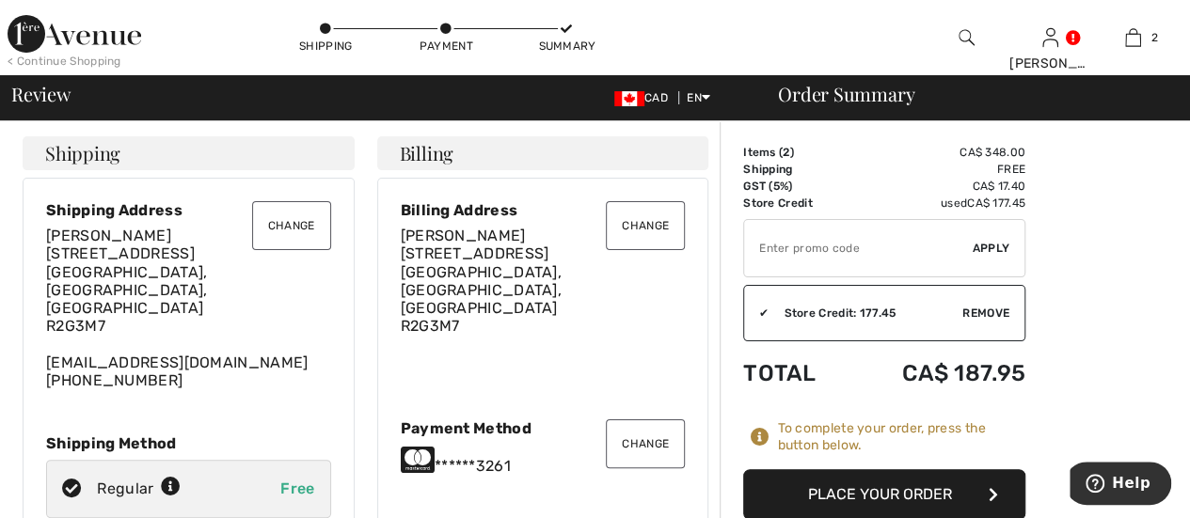
click at [670, 230] on button "Change" at bounding box center [645, 225] width 79 height 49
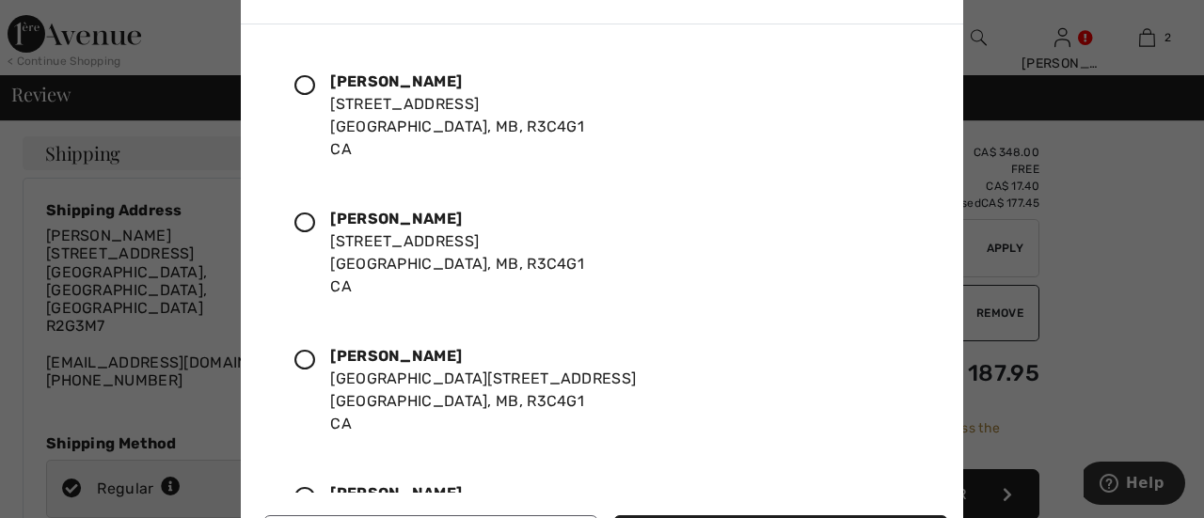
click at [302, 84] on icon at bounding box center [304, 85] width 21 height 21
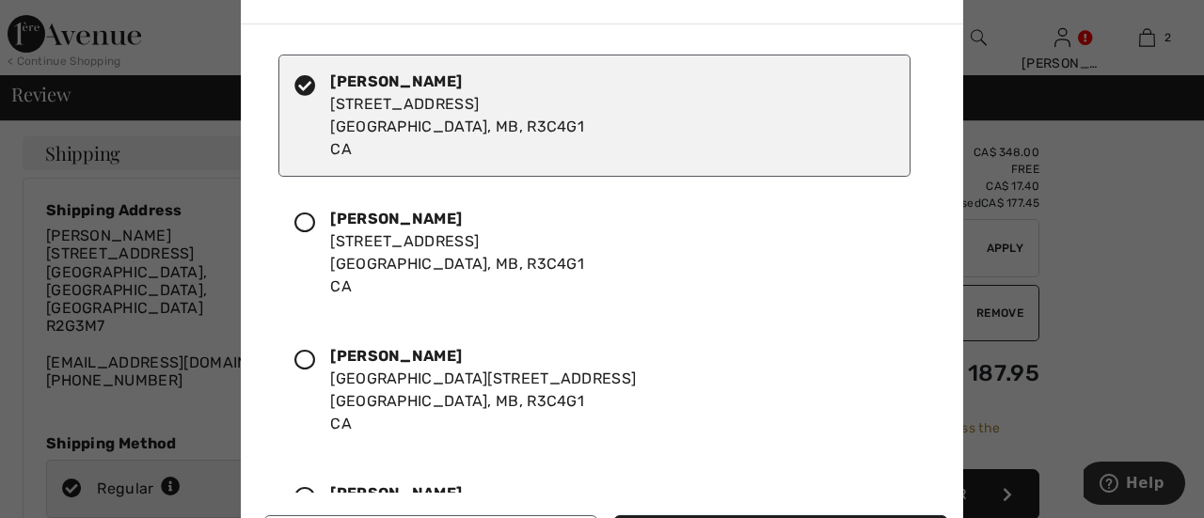
click at [60, 146] on div at bounding box center [602, 259] width 1204 height 518
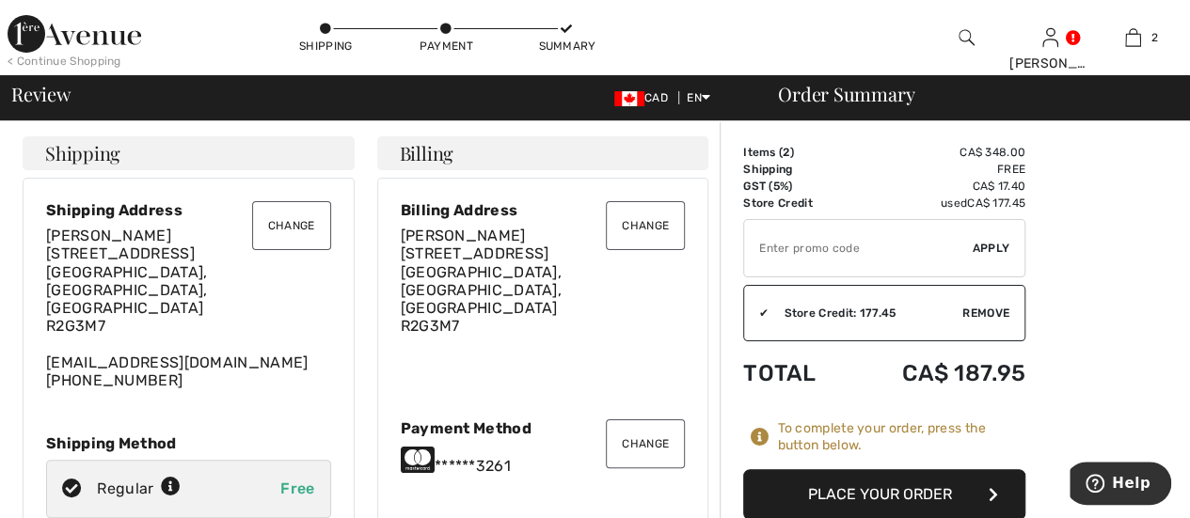
click at [628, 216] on button "Change" at bounding box center [645, 225] width 79 height 49
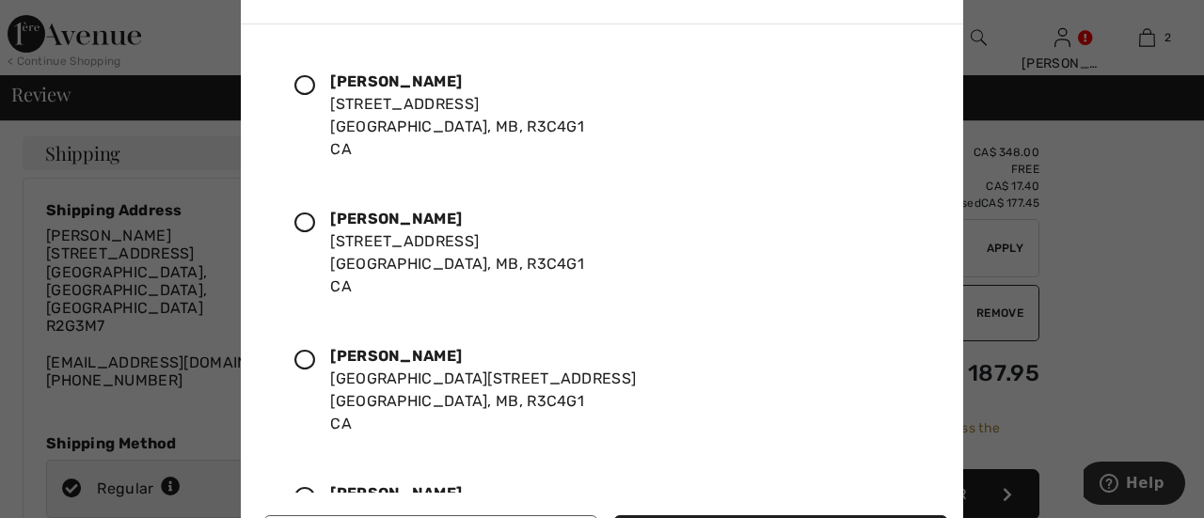
click at [309, 82] on icon at bounding box center [304, 85] width 21 height 21
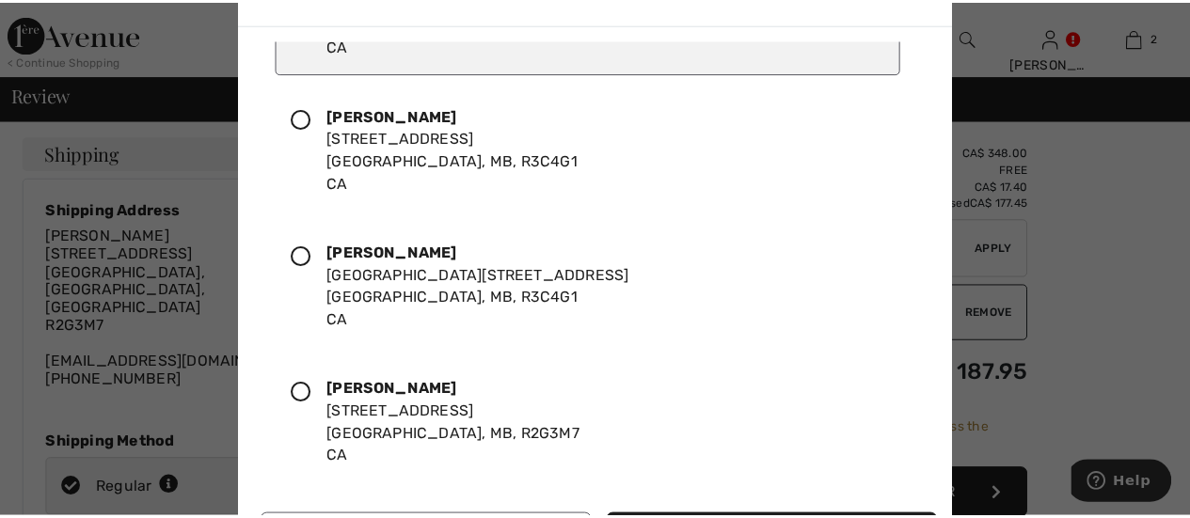
scroll to position [107, 0]
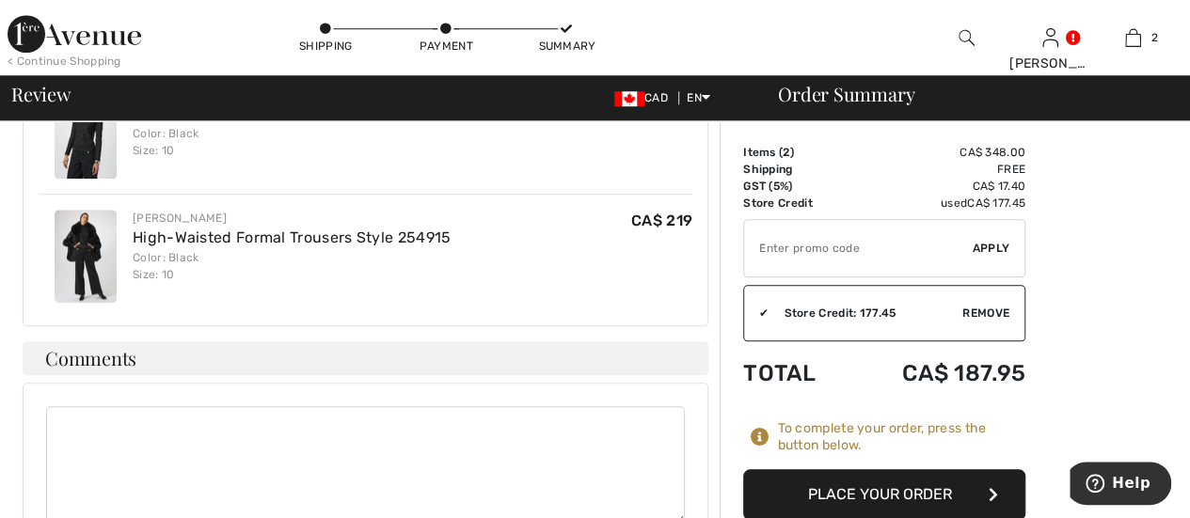
scroll to position [847, 0]
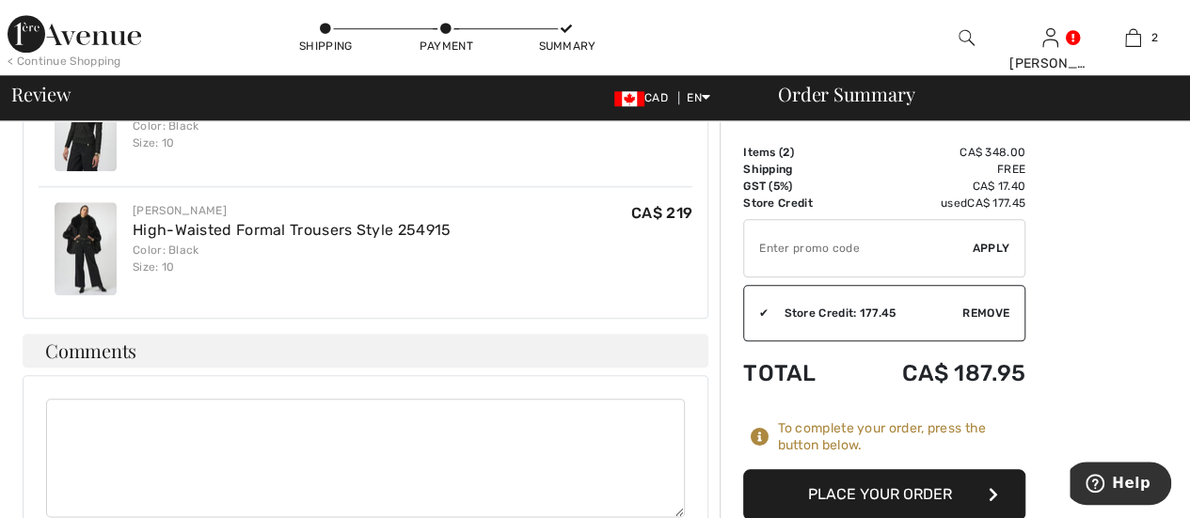
click at [873, 496] on button "Place Your Order" at bounding box center [884, 494] width 282 height 51
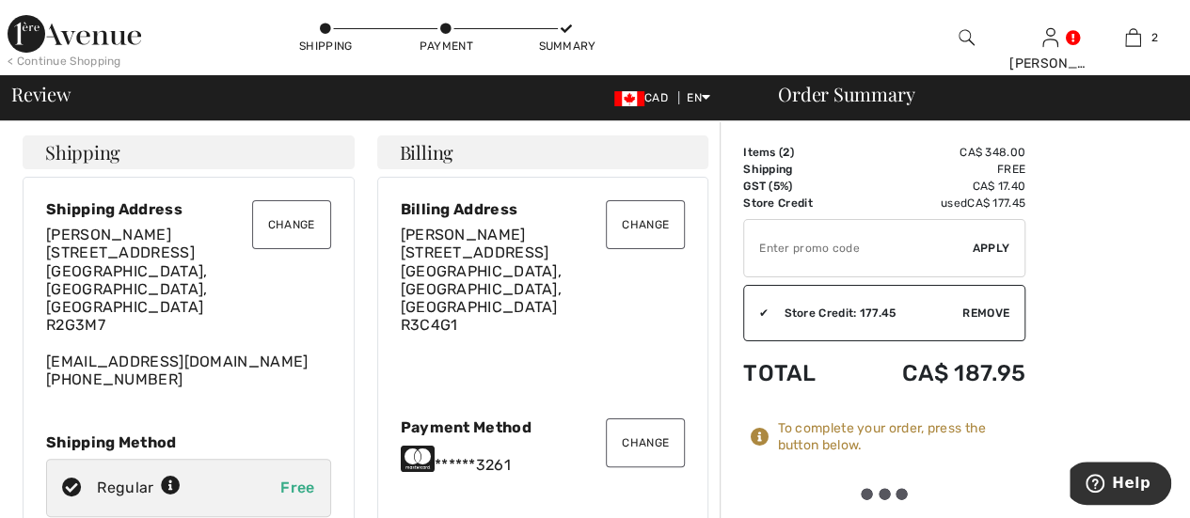
scroll to position [0, 0]
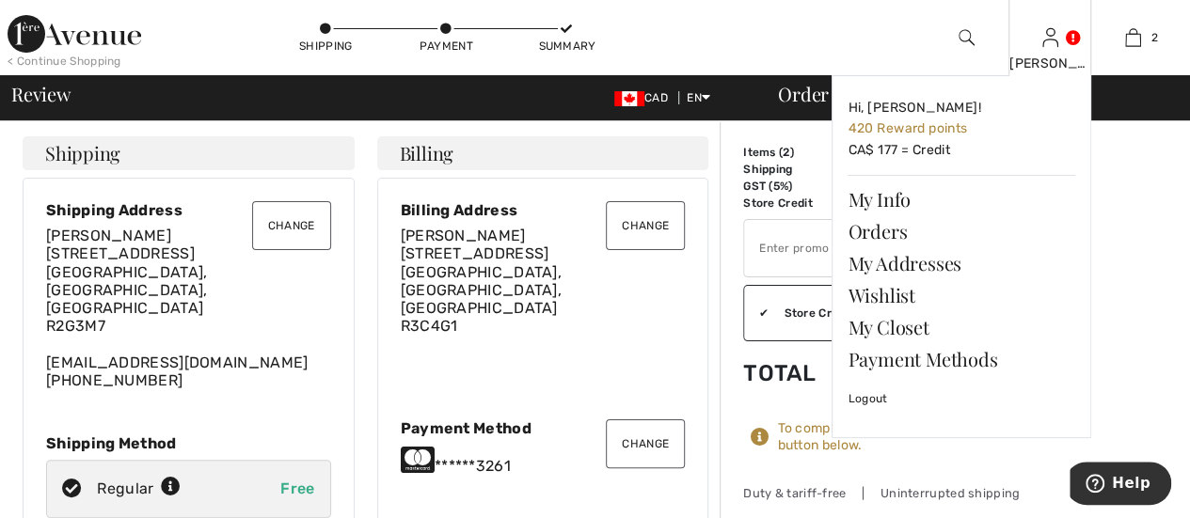
click at [1063, 37] on div "Michelle Hi, Michelle! 420 Reward points CA$ 177 = Credit My Info Orders My Add…" at bounding box center [1051, 37] width 84 height 75
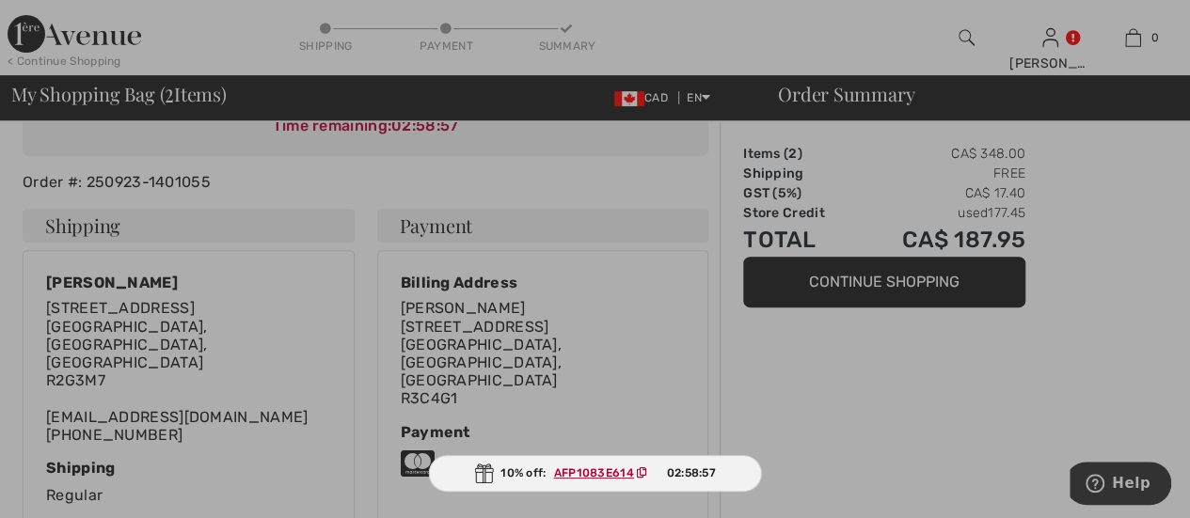
scroll to position [282, 0]
